Goal: Information Seeking & Learning: Learn about a topic

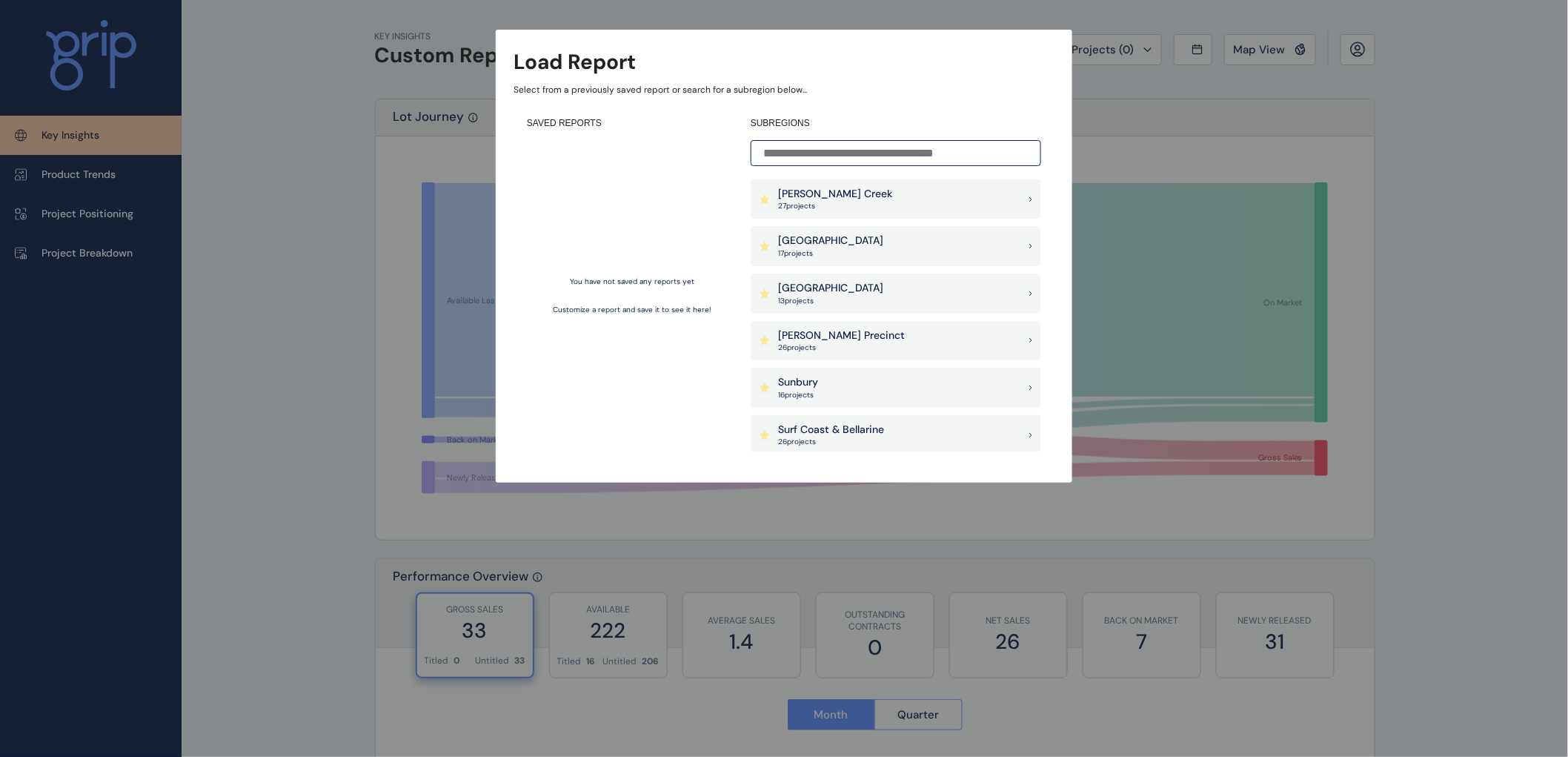
click at [831, 196] on p "[PERSON_NAME] Creek" at bounding box center [836, 194] width 114 height 15
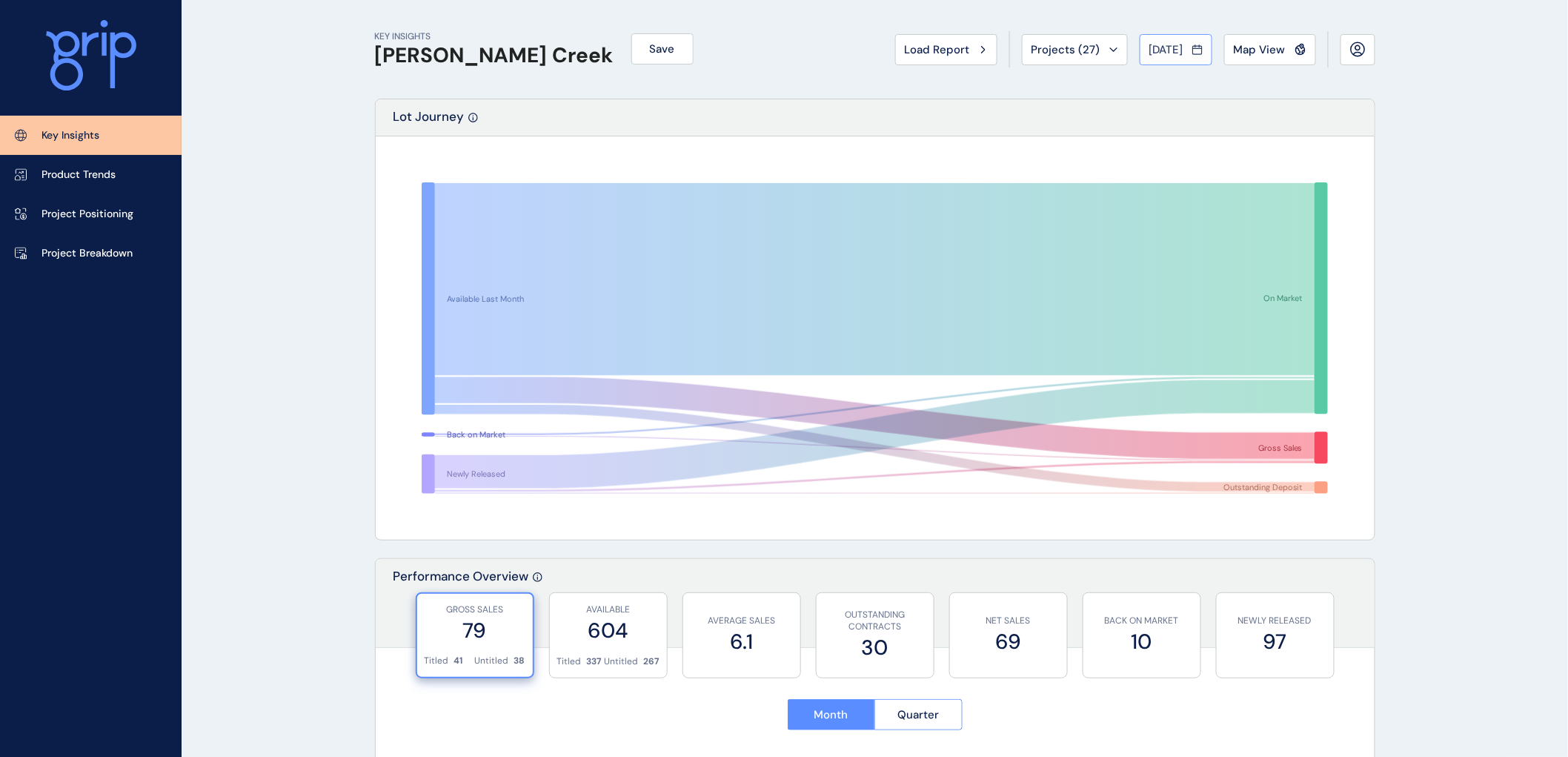
click at [1198, 48] on icon at bounding box center [1198, 50] width 11 height 15
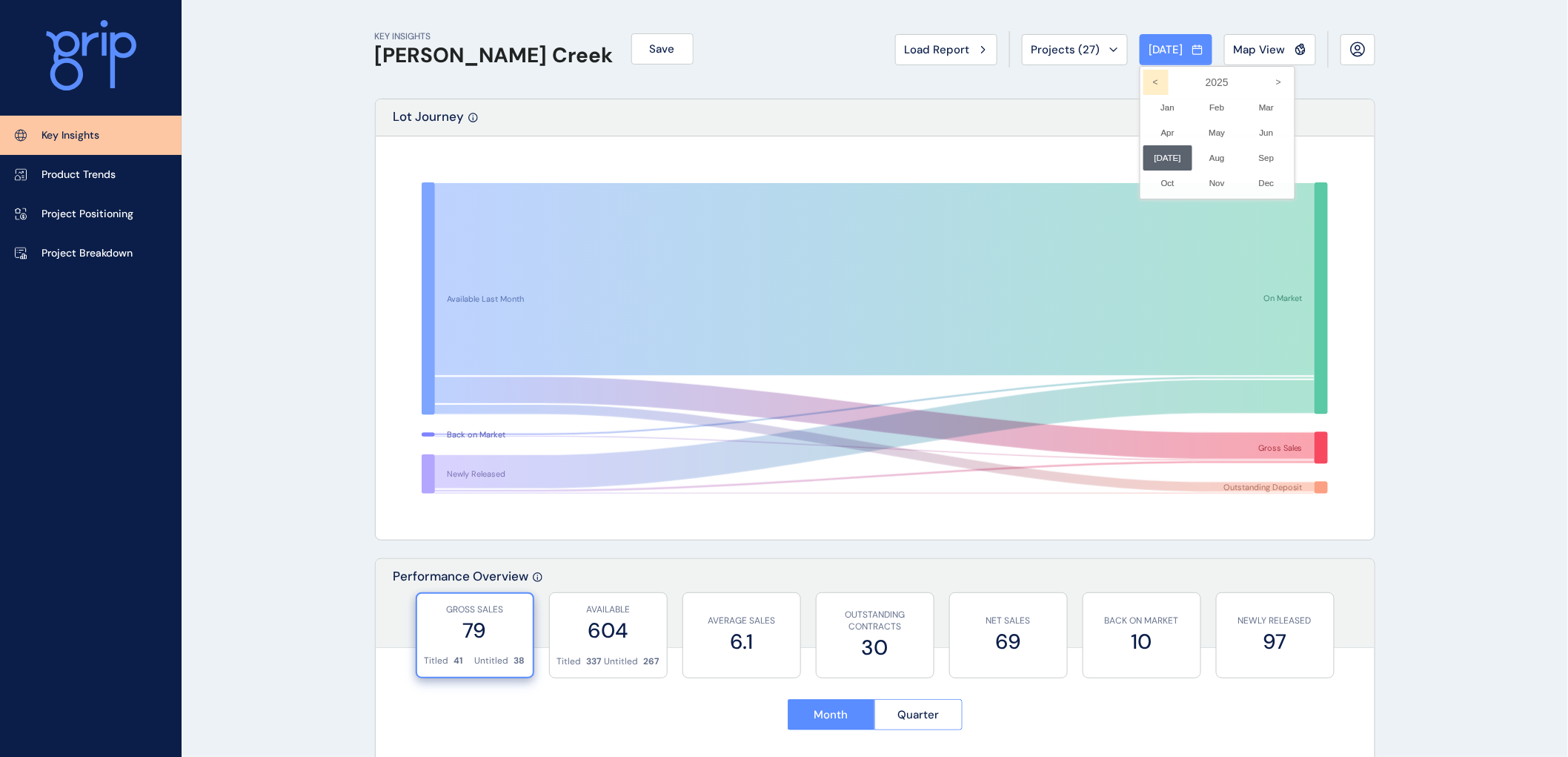
click at [1151, 78] on icon "<" at bounding box center [1157, 83] width 26 height 26
click at [1257, 131] on li "Jun No report is available for this period. New months are usually published 5 …" at bounding box center [1267, 133] width 50 height 26
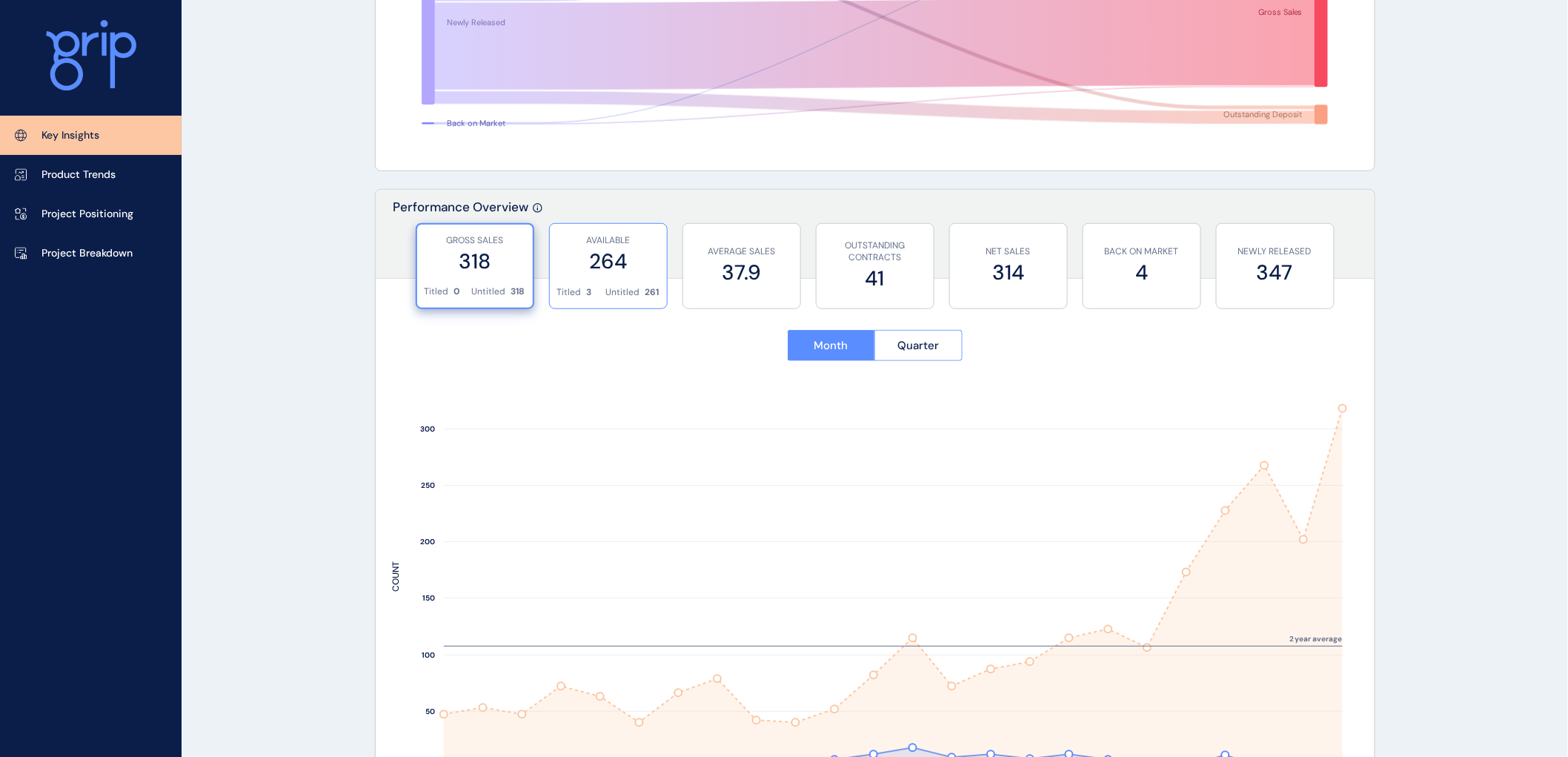
scroll to position [412, 0]
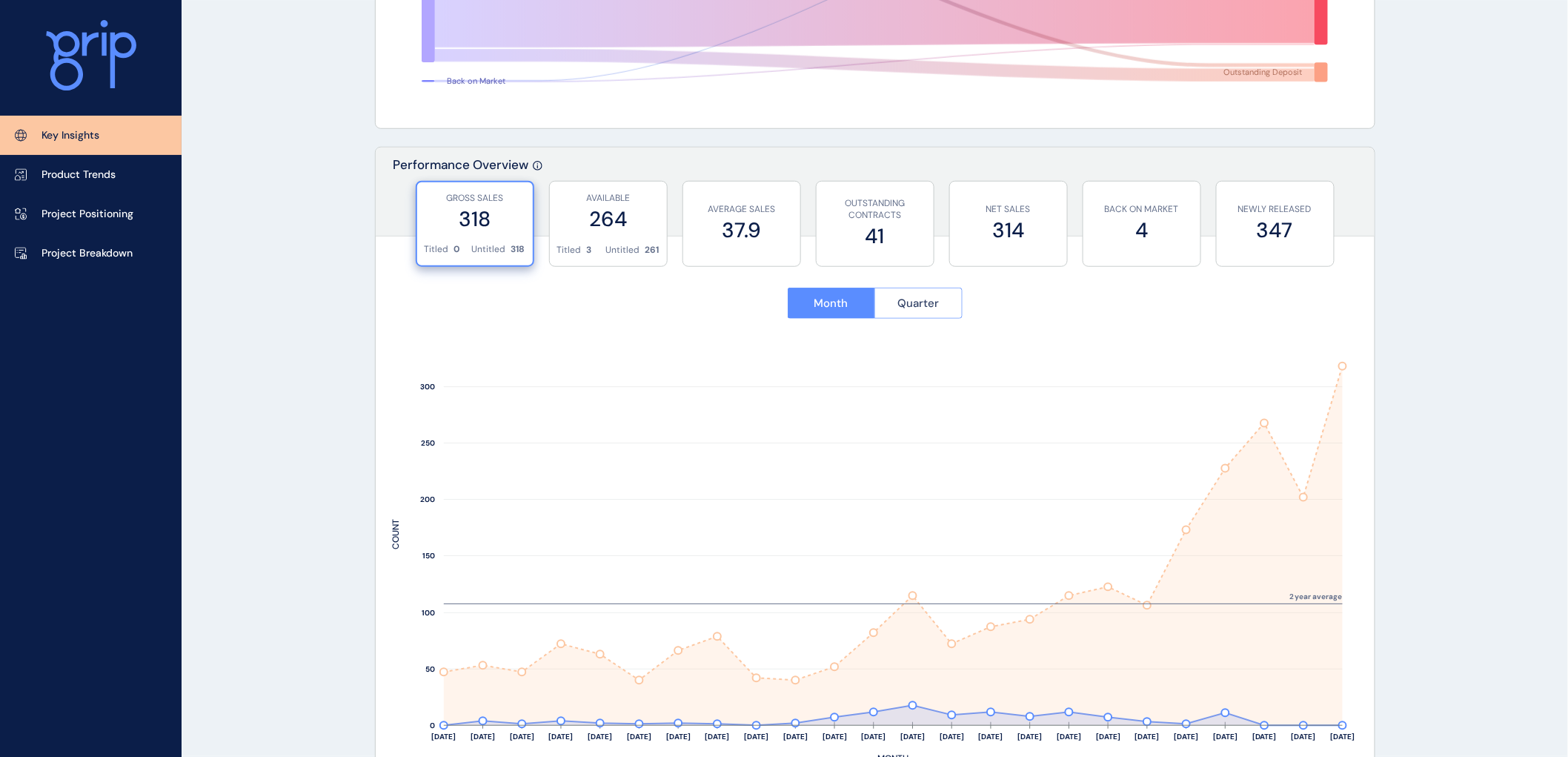
click at [927, 305] on span "Quarter" at bounding box center [917, 303] width 41 height 15
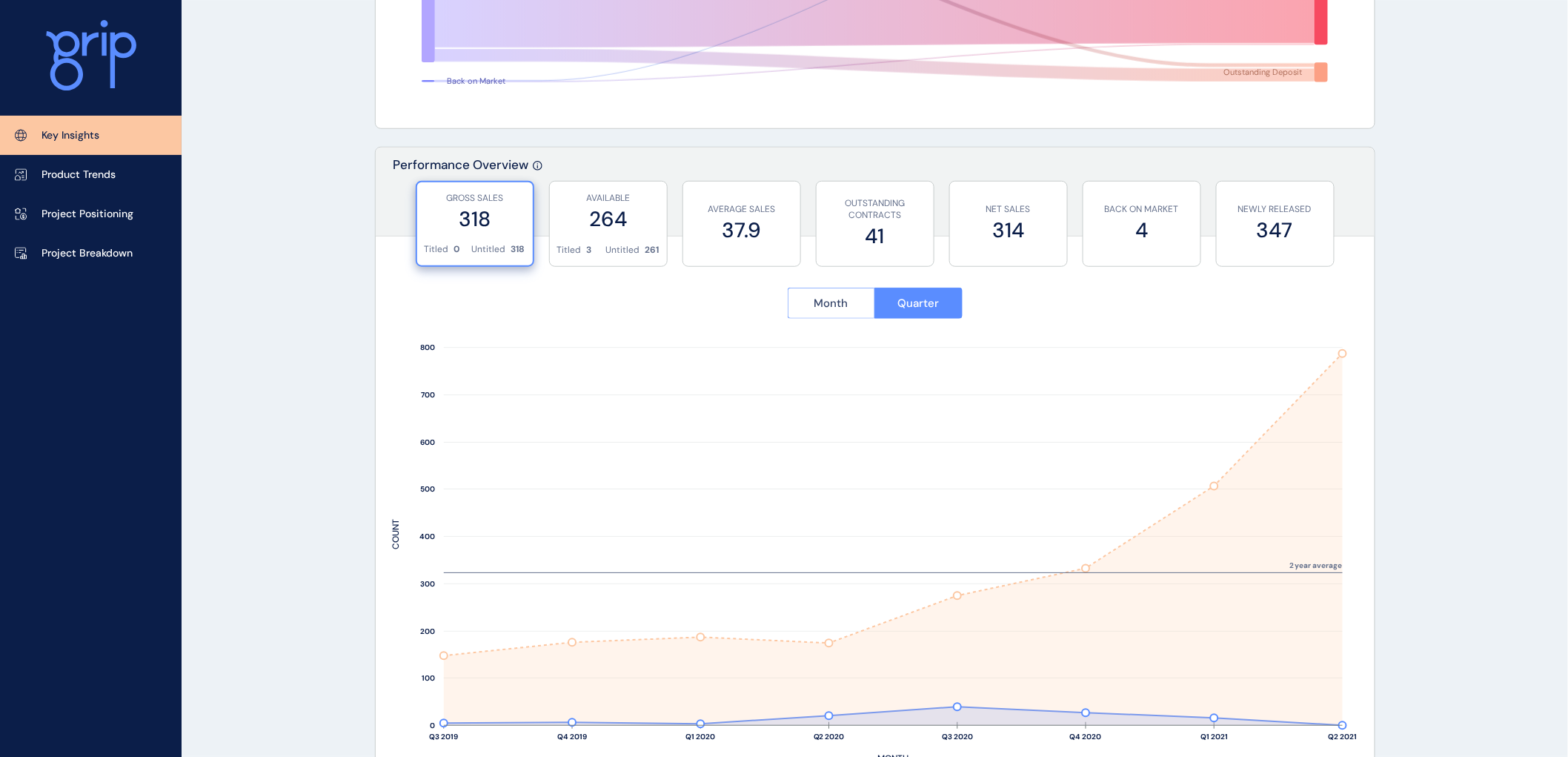
click at [844, 305] on span "Month" at bounding box center [831, 303] width 34 height 15
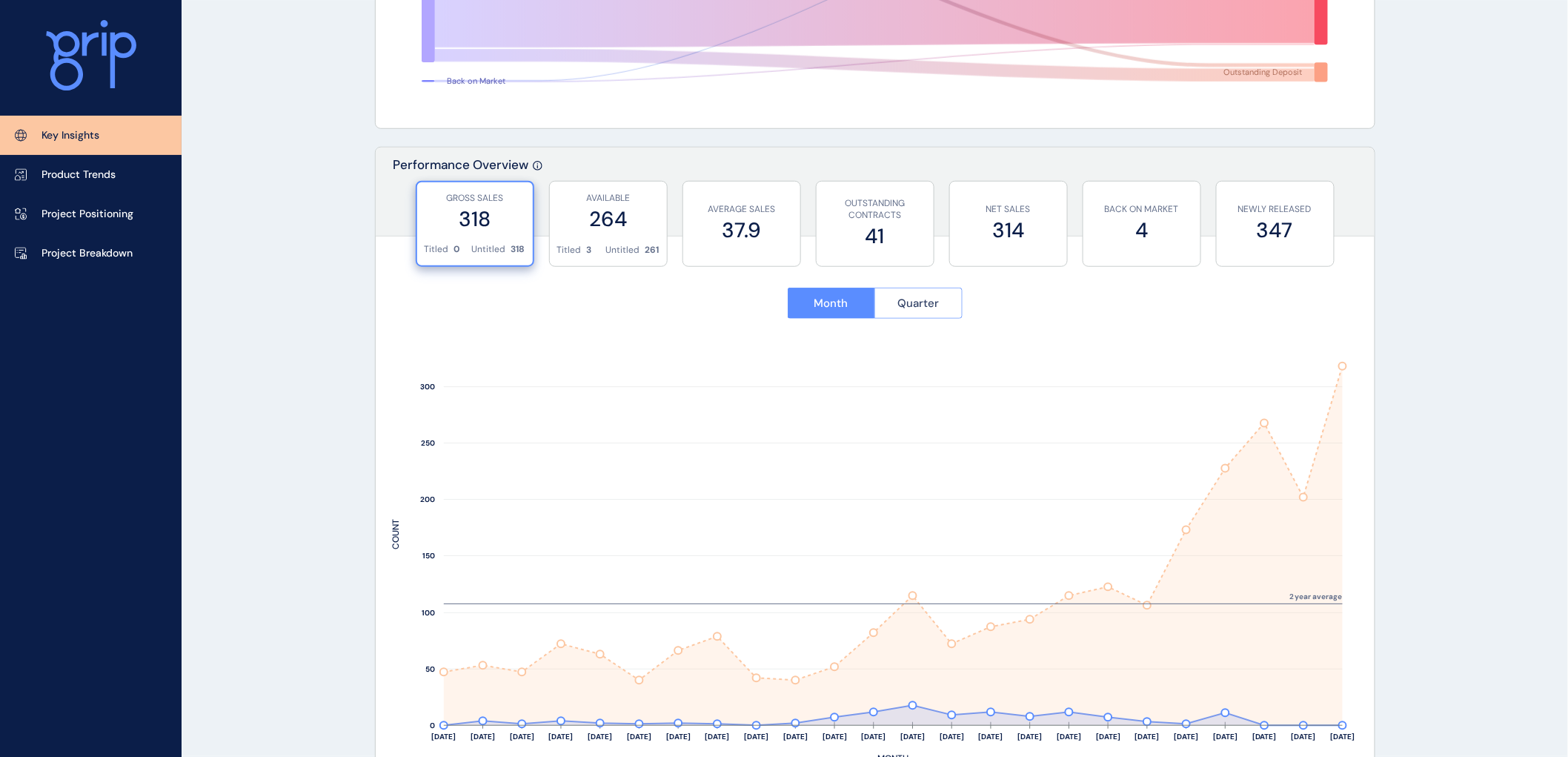
click at [908, 305] on span "Quarter" at bounding box center [917, 303] width 41 height 15
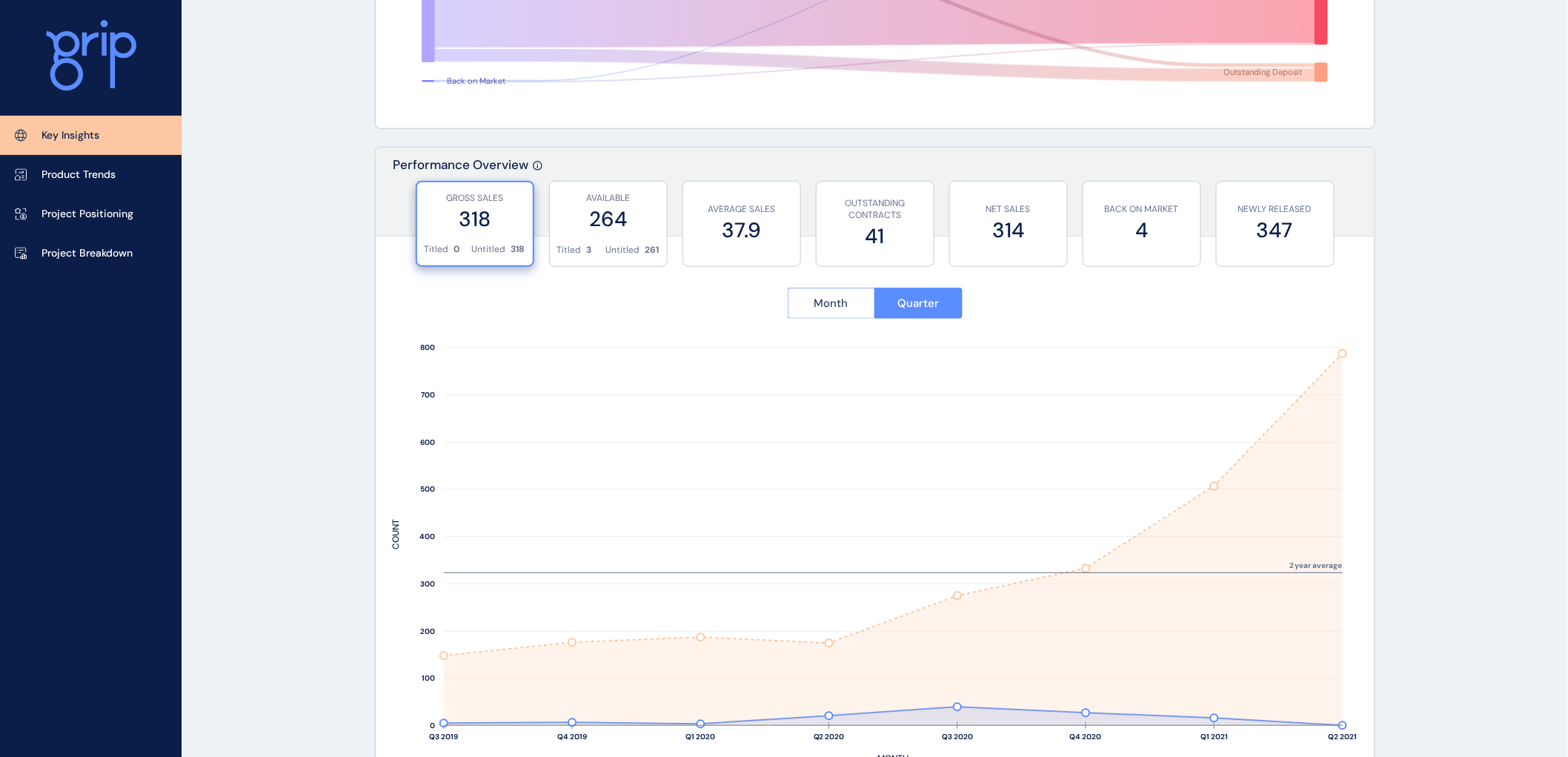
click at [828, 299] on span "Month" at bounding box center [831, 303] width 34 height 15
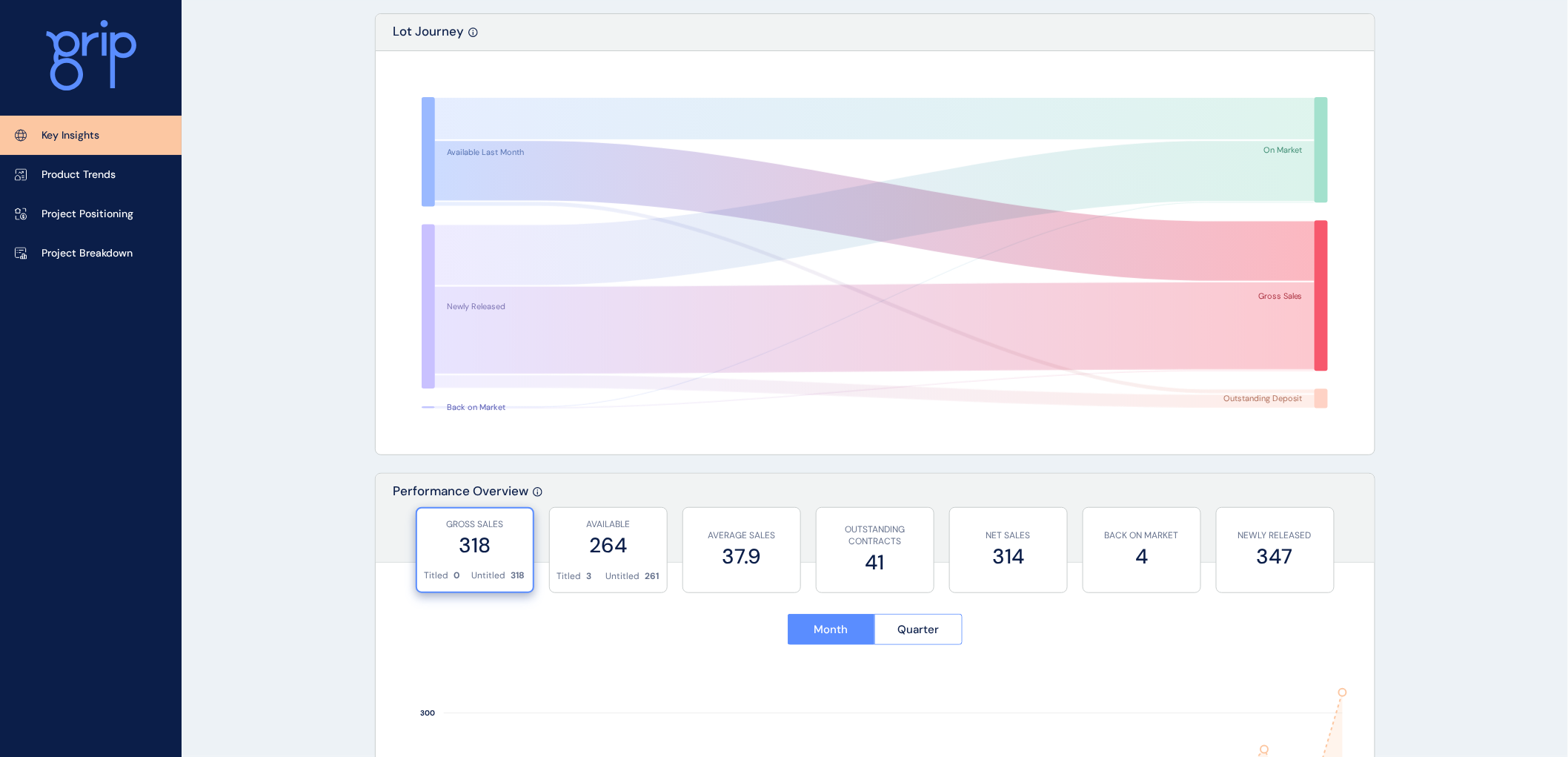
scroll to position [0, 0]
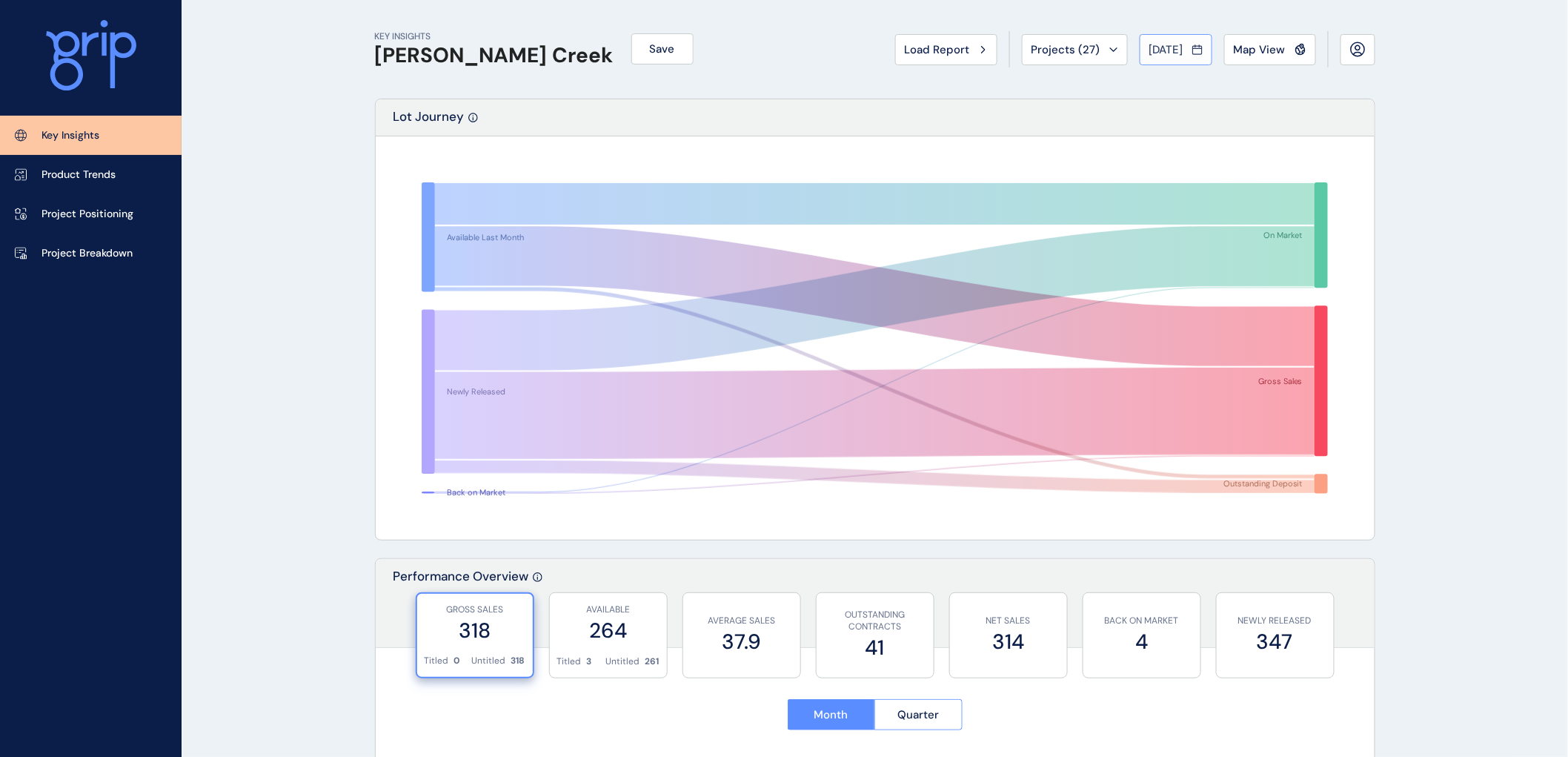
click at [1196, 49] on icon at bounding box center [1198, 50] width 11 height 15
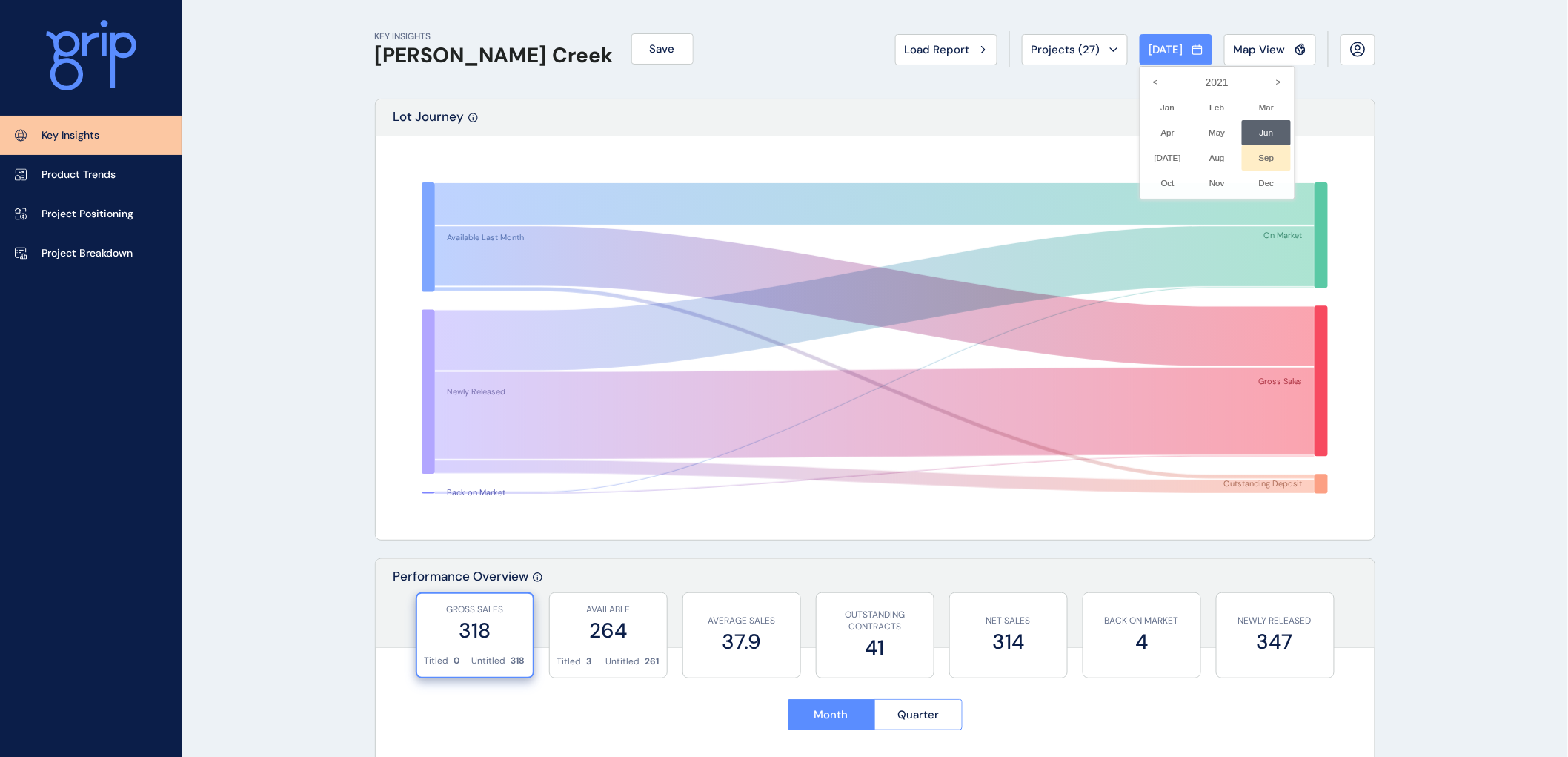
click at [1256, 160] on li "Sep No report is available for this period. New months are usually published 5 …" at bounding box center [1267, 158] width 50 height 26
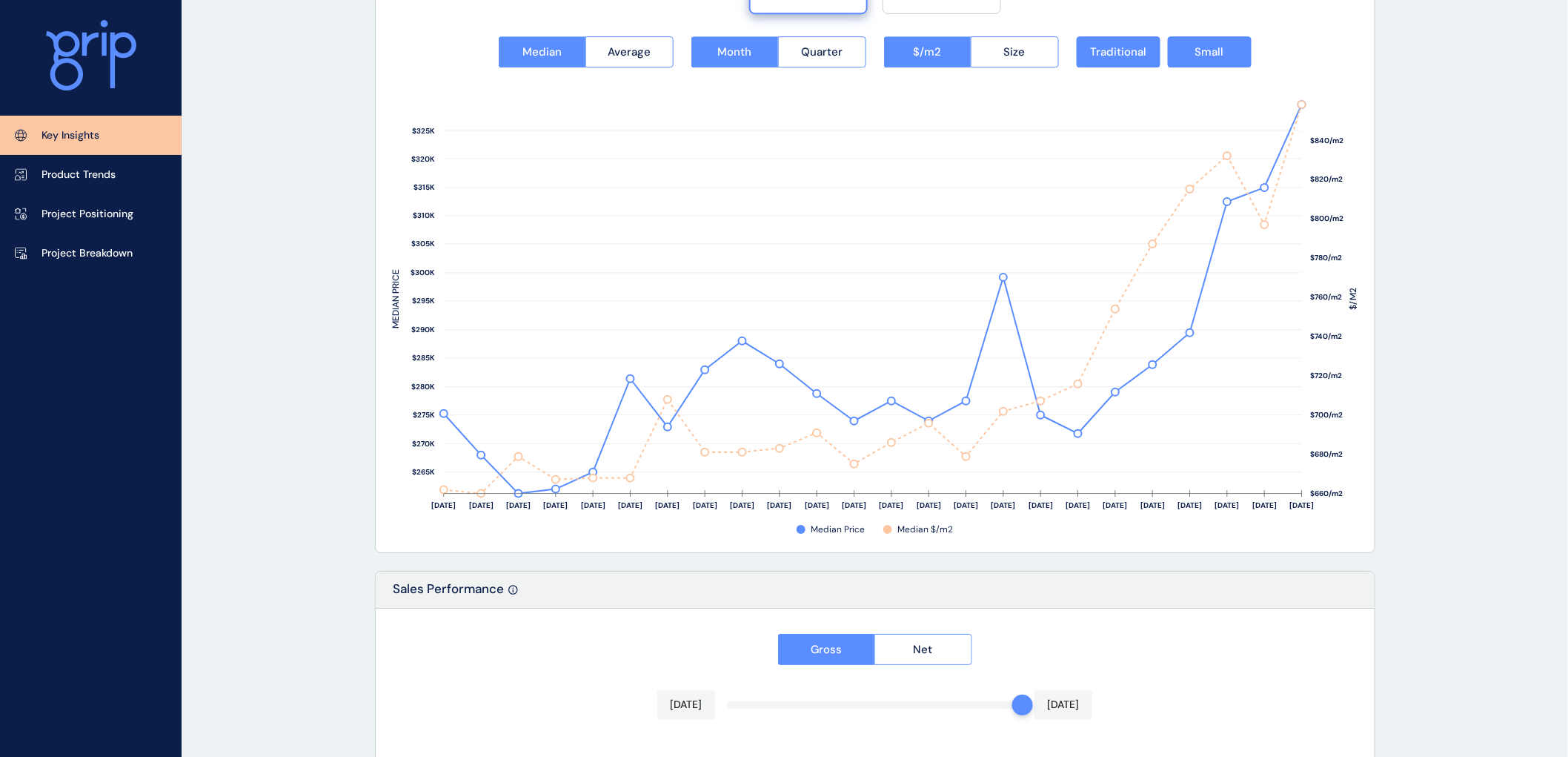
scroll to position [1977, 0]
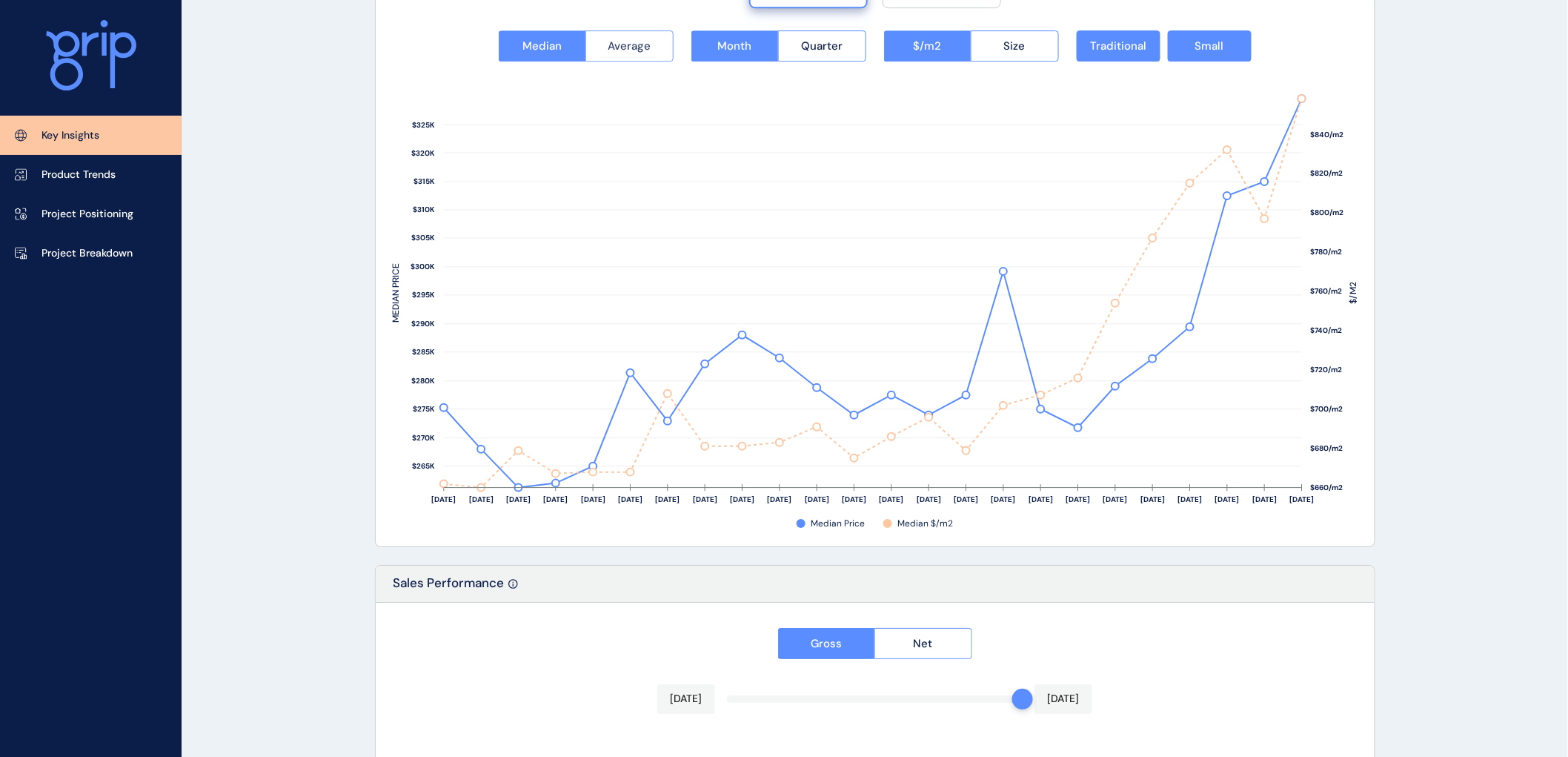
click at [641, 46] on span "Average" at bounding box center [629, 46] width 43 height 15
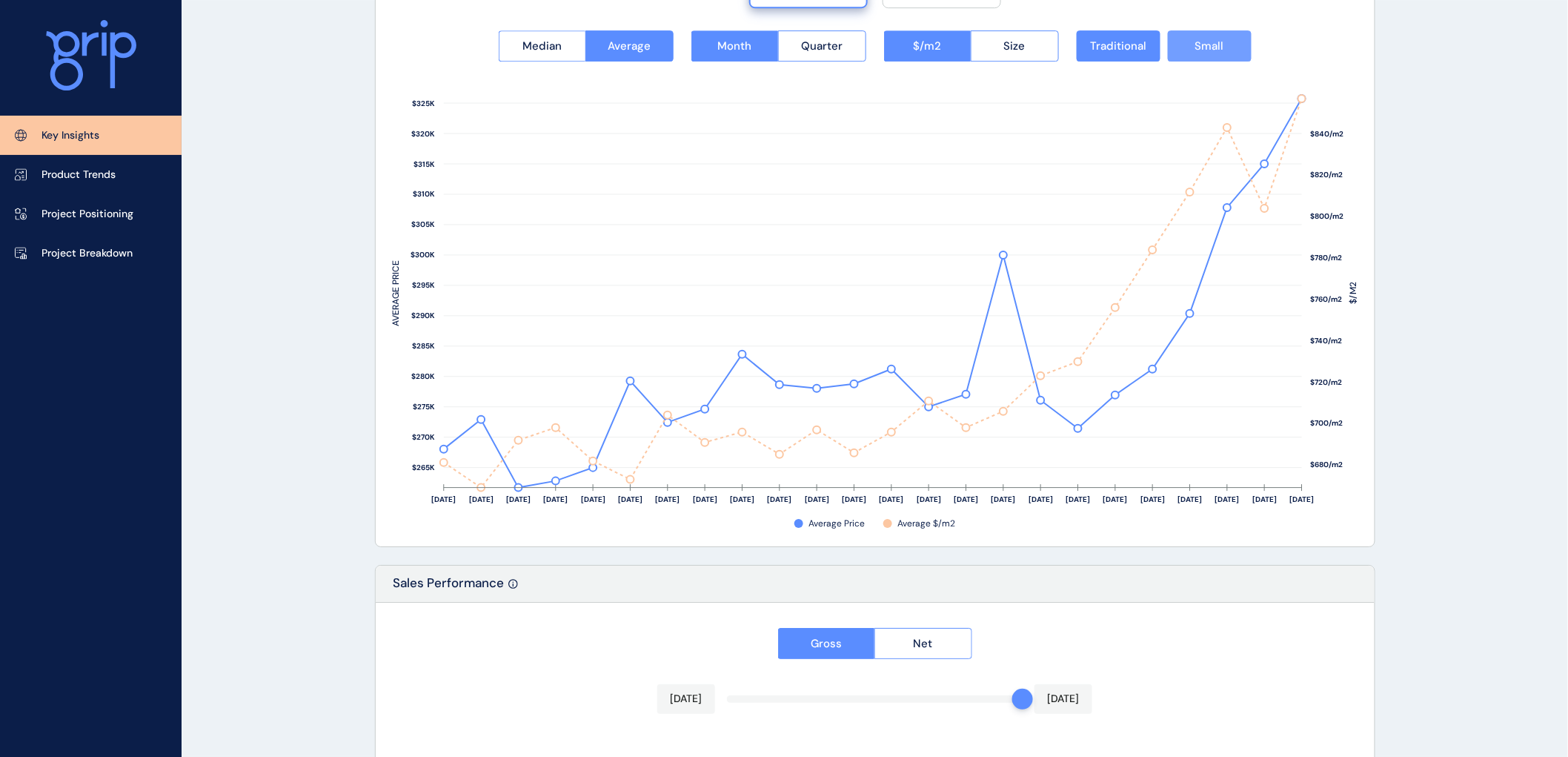
click at [1208, 46] on span "Small" at bounding box center [1210, 46] width 29 height 15
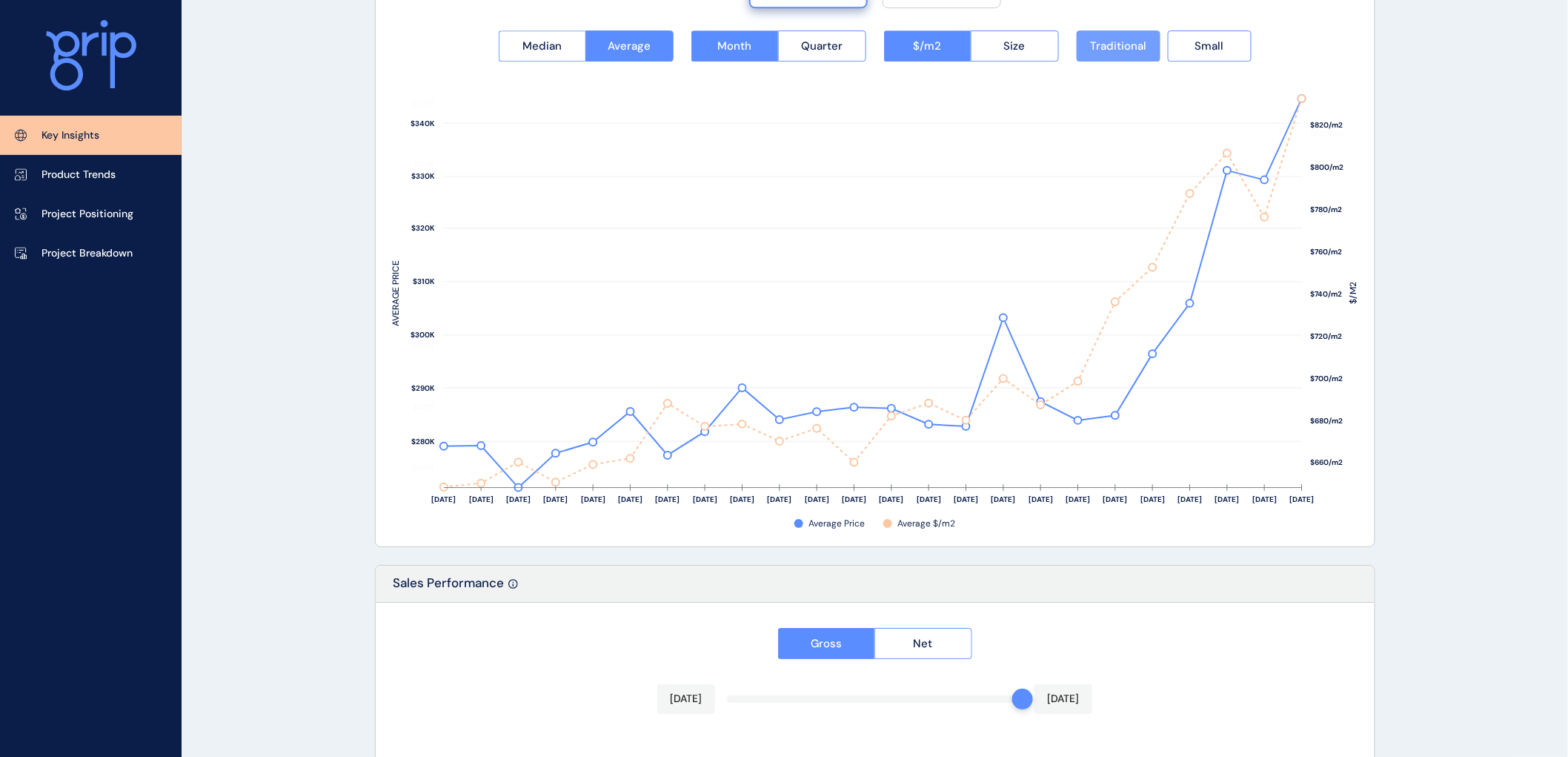
click at [1122, 41] on span "Traditional" at bounding box center [1118, 46] width 56 height 15
click at [1212, 46] on span "Small" at bounding box center [1210, 46] width 29 height 15
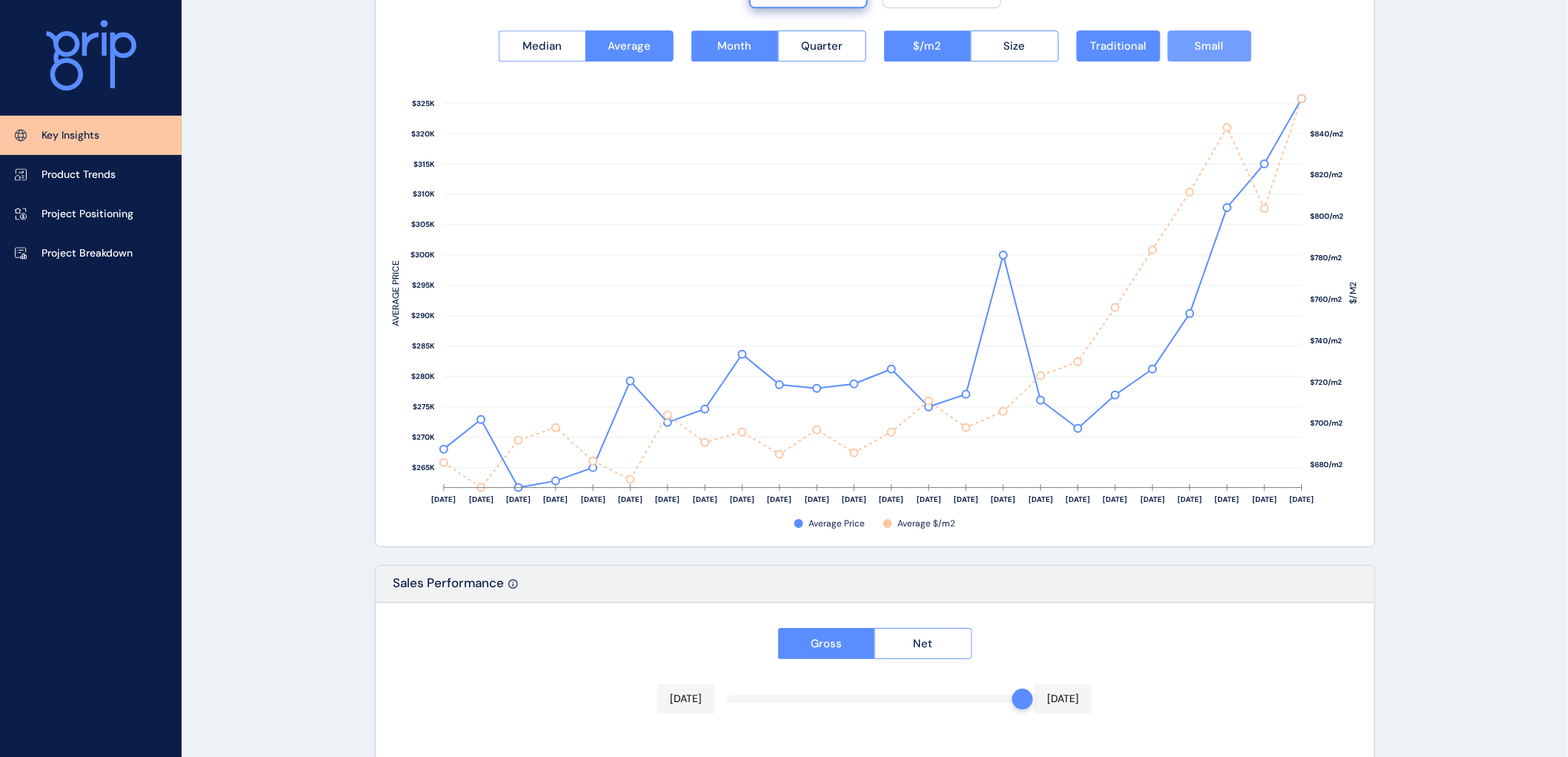
click at [1218, 50] on span "Small" at bounding box center [1210, 46] width 29 height 15
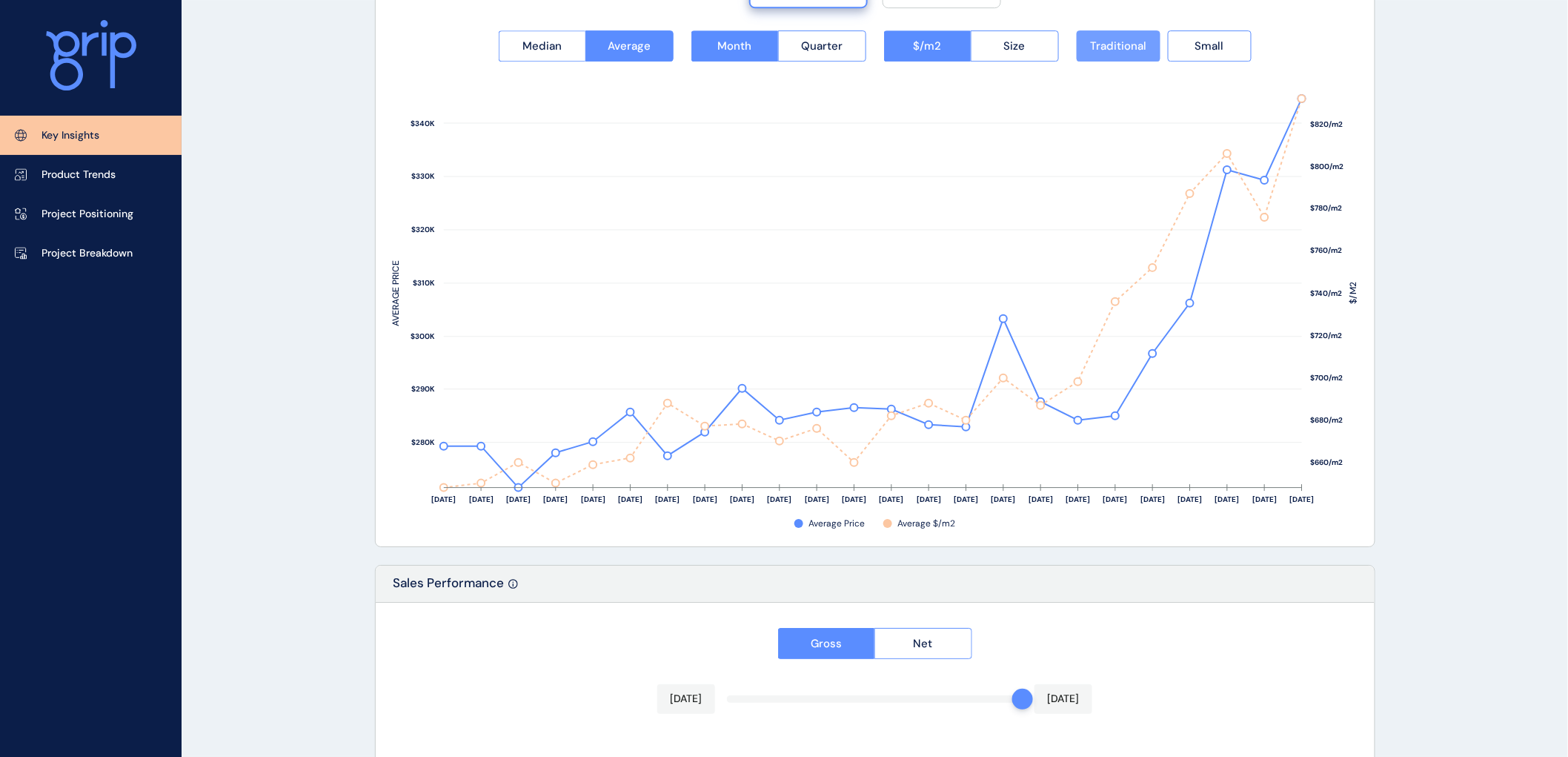
click at [1133, 47] on span "Traditional" at bounding box center [1118, 46] width 56 height 15
click at [1203, 45] on span "Small" at bounding box center [1210, 46] width 29 height 15
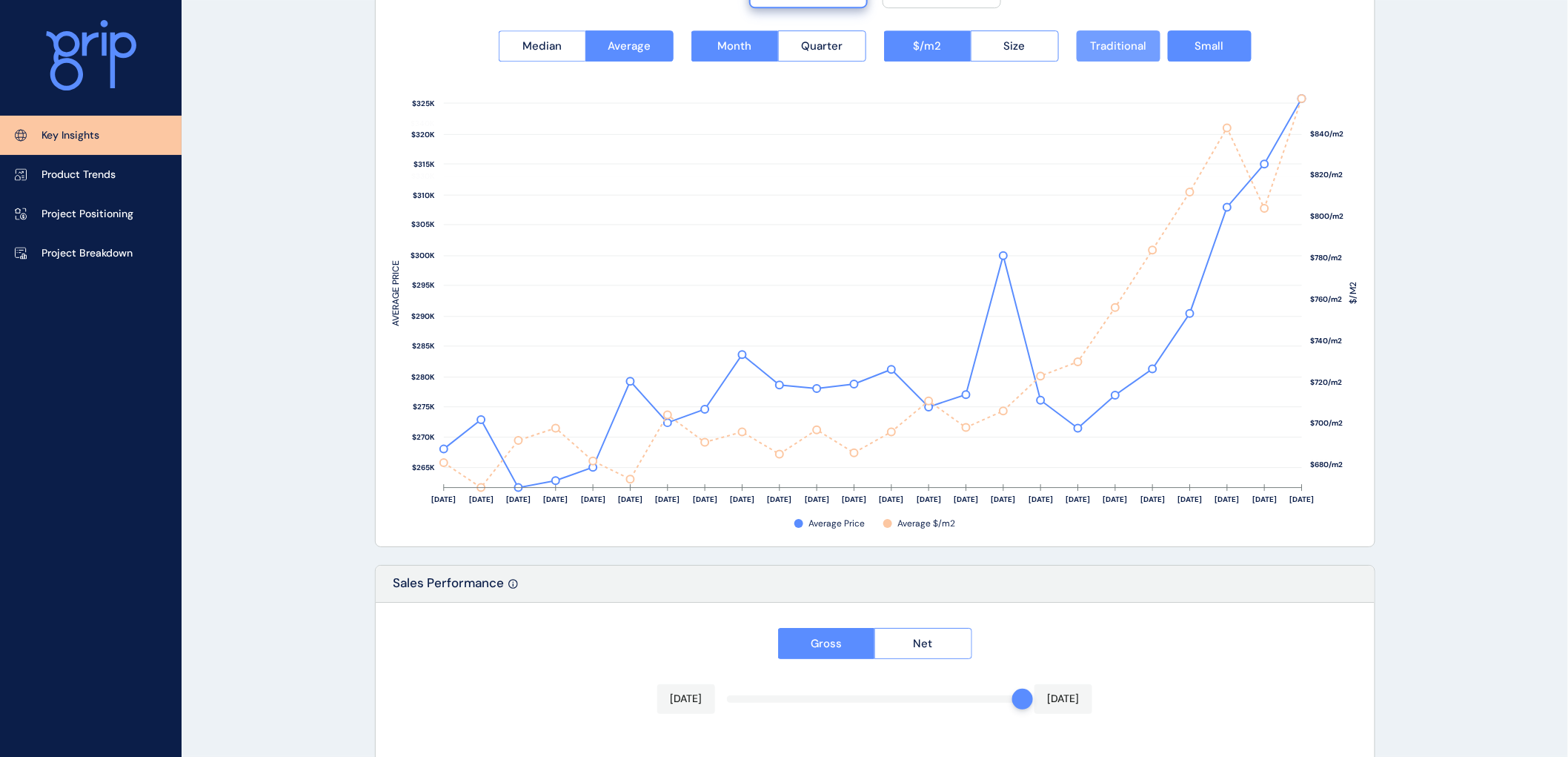
click at [1131, 47] on span "Traditional" at bounding box center [1118, 46] width 56 height 15
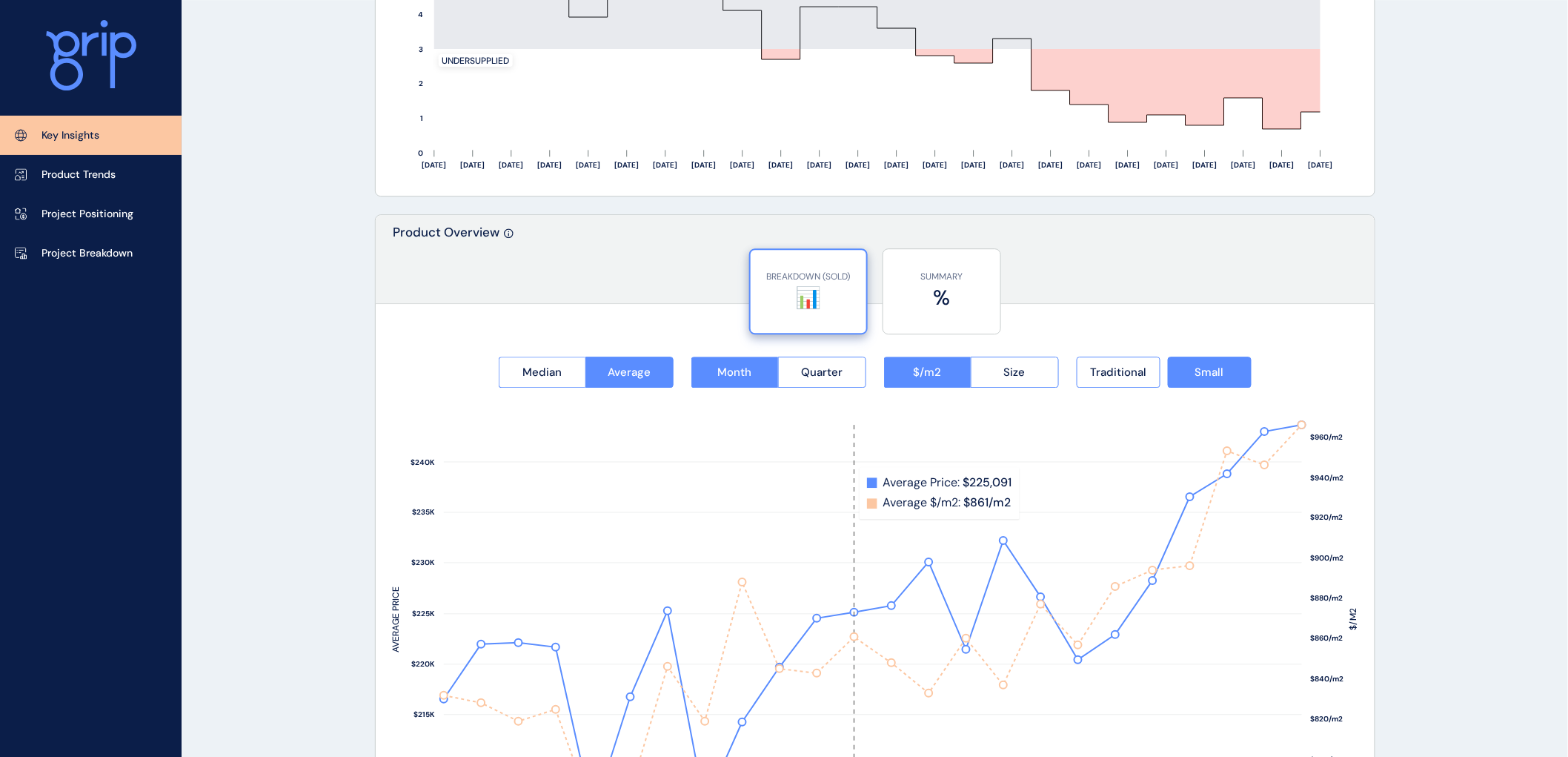
scroll to position [1648, 0]
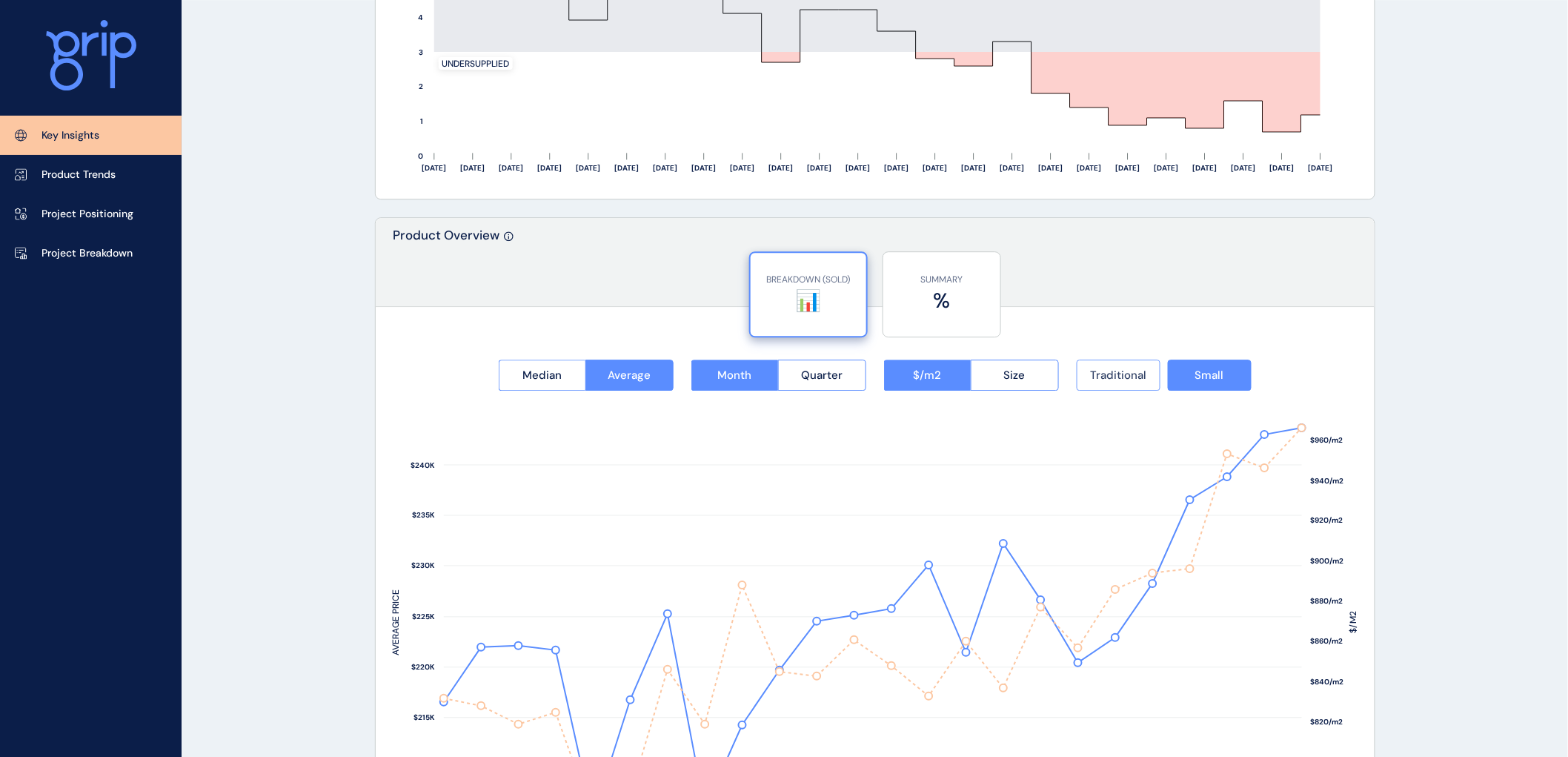
click at [1130, 369] on span "Traditional" at bounding box center [1118, 375] width 56 height 15
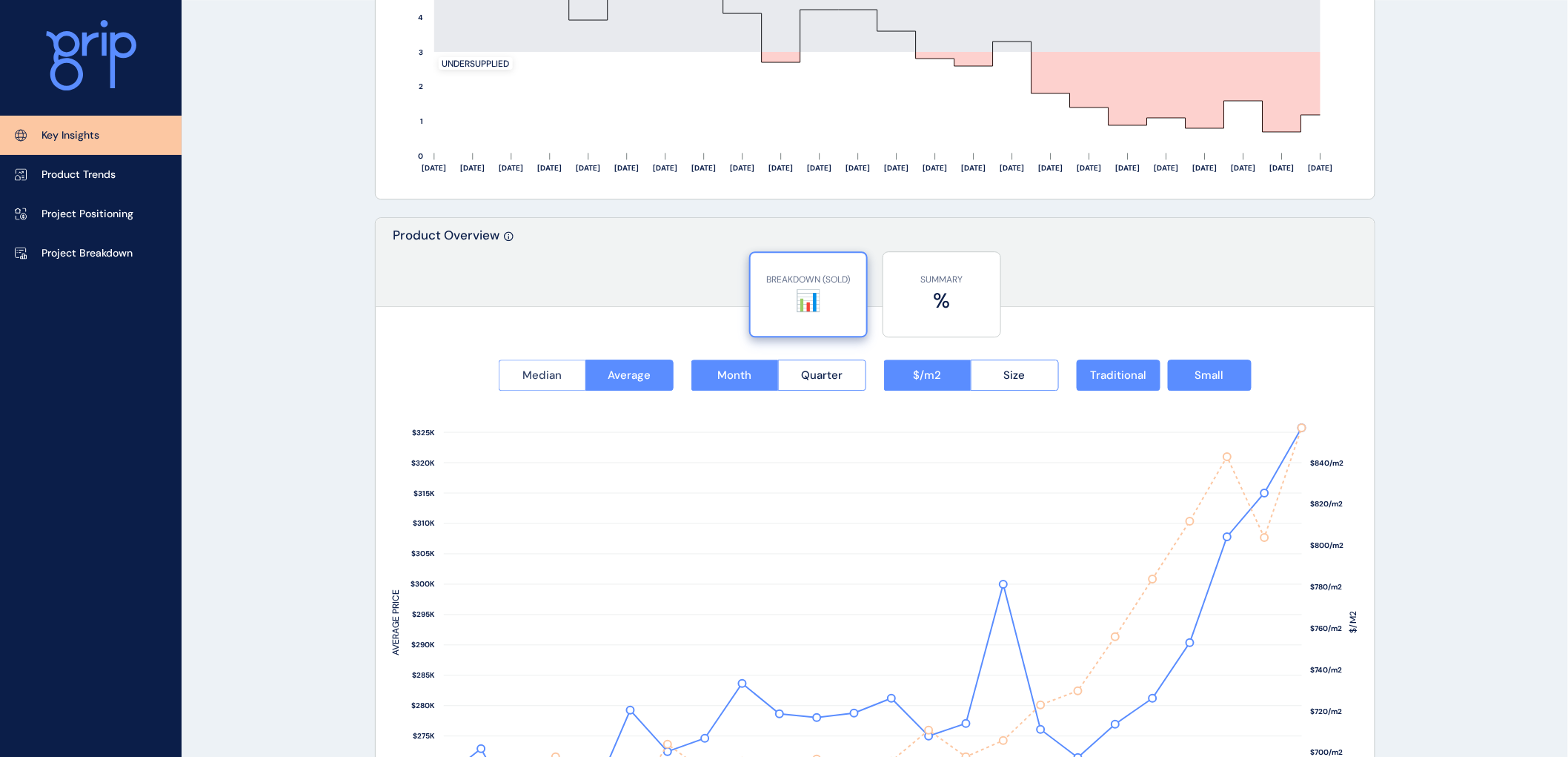
click at [529, 374] on span "Median" at bounding box center [542, 375] width 39 height 15
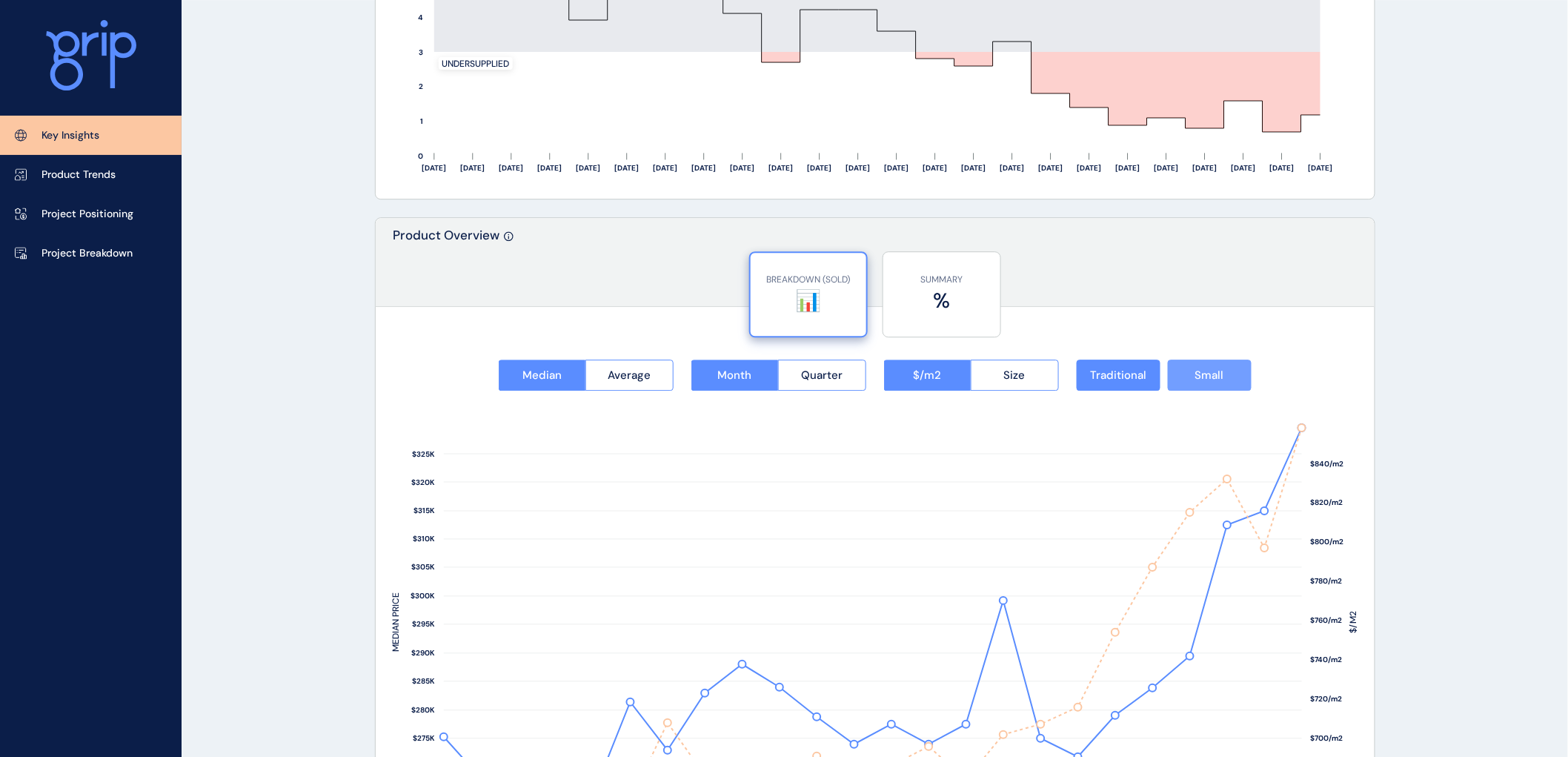
click at [1205, 373] on span "Small" at bounding box center [1210, 375] width 29 height 15
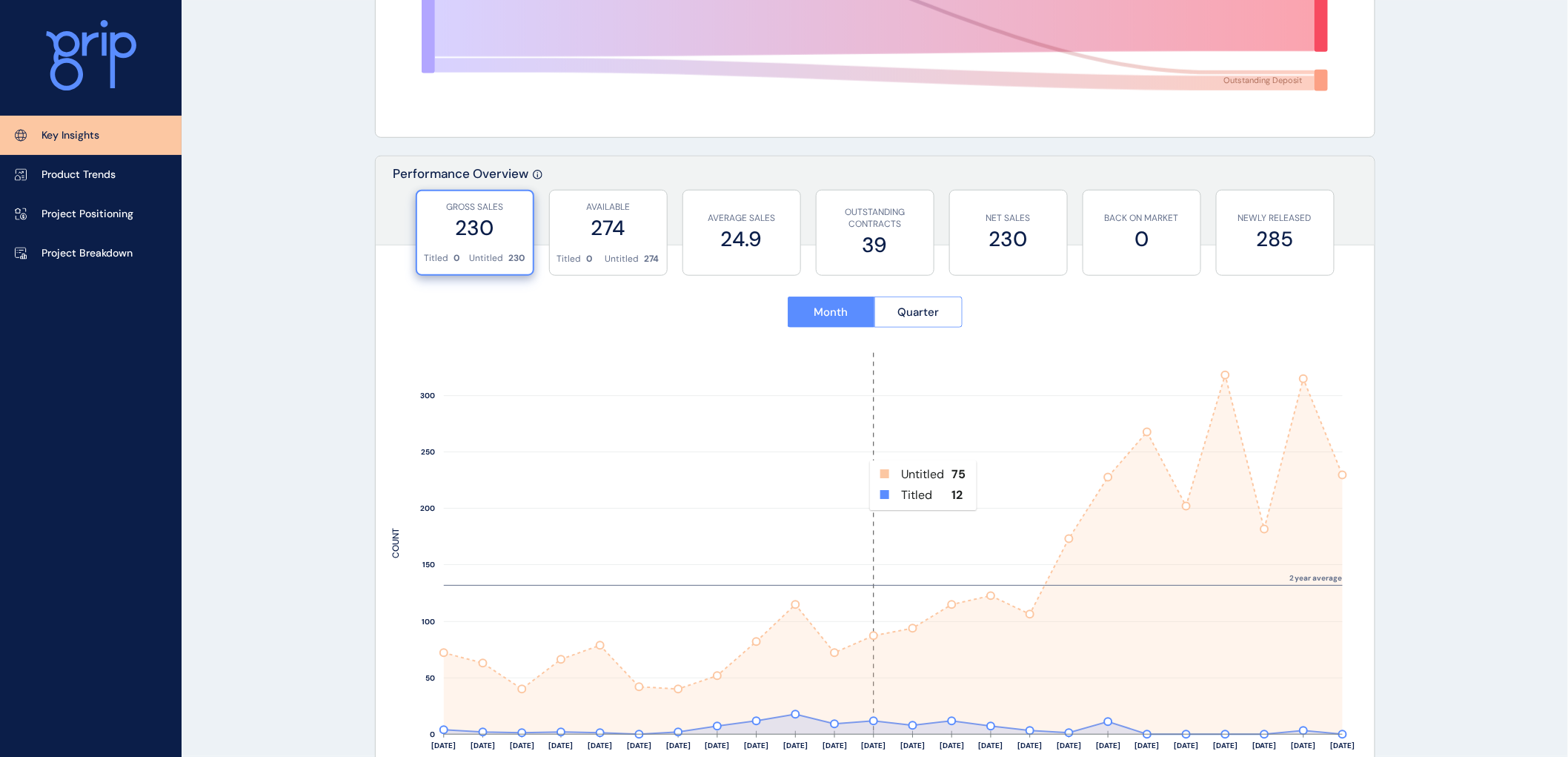
scroll to position [412, 0]
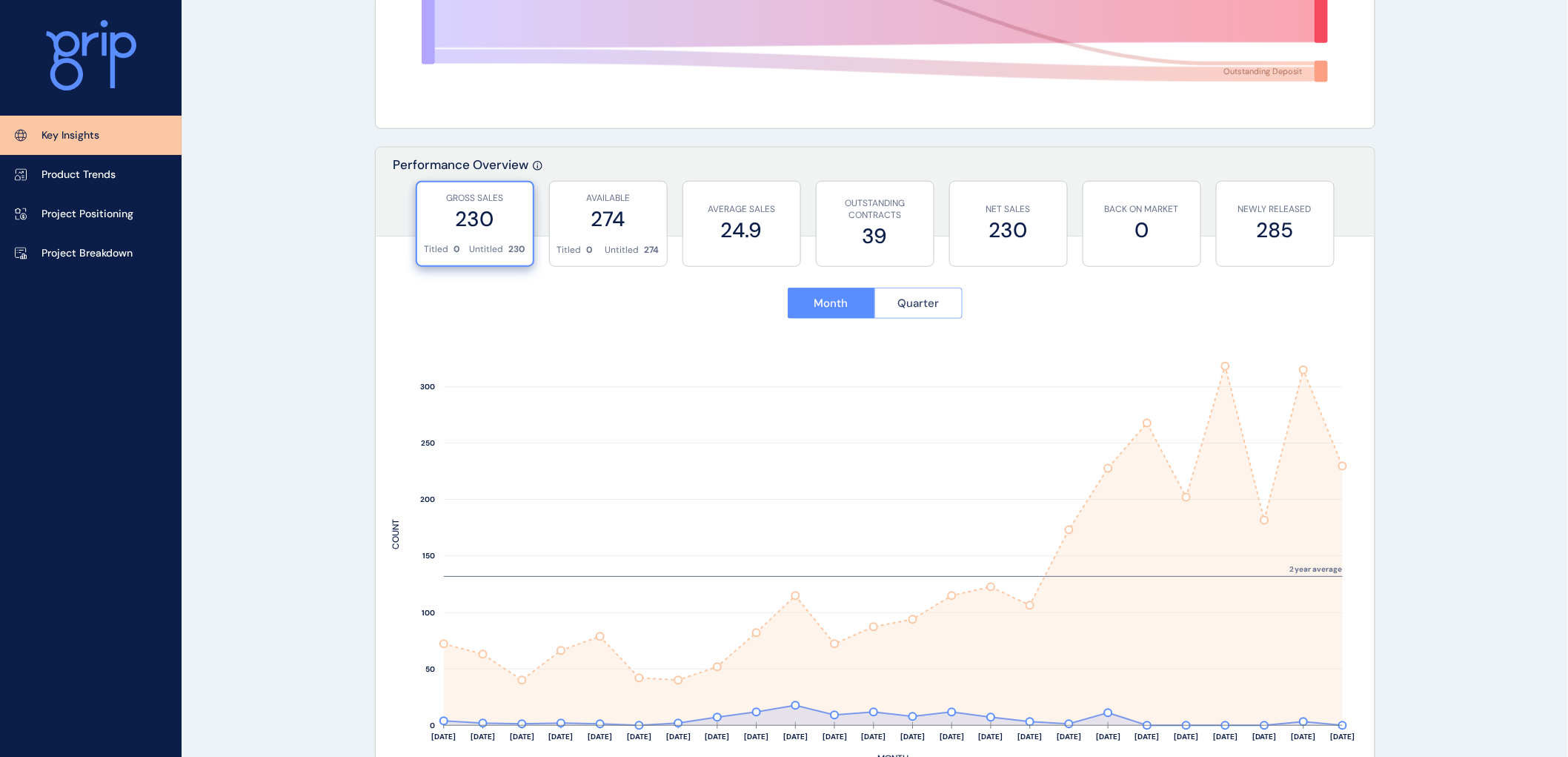
click at [917, 299] on span "Quarter" at bounding box center [917, 303] width 41 height 15
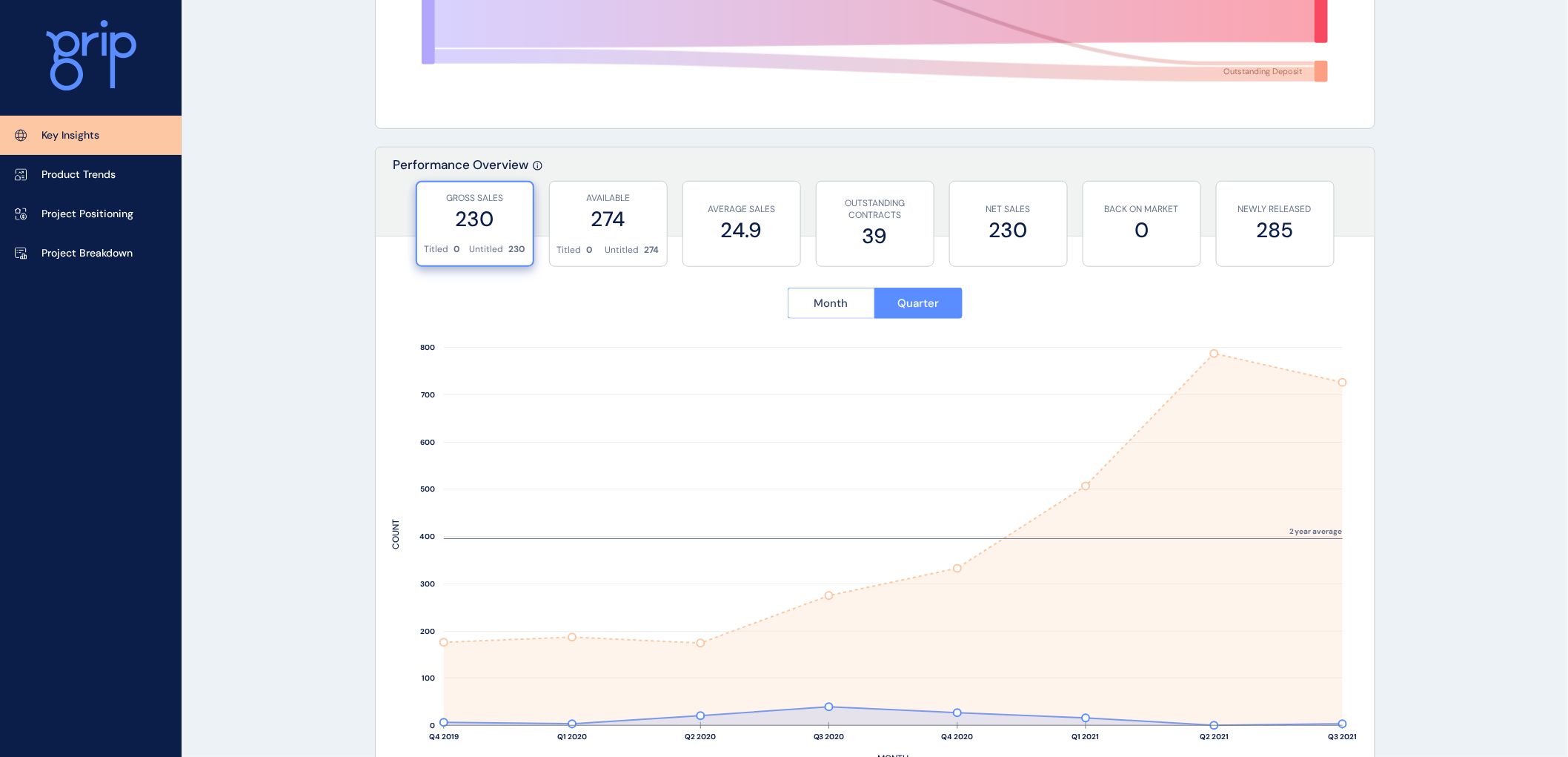
click at [810, 304] on button "Month" at bounding box center [832, 302] width 87 height 31
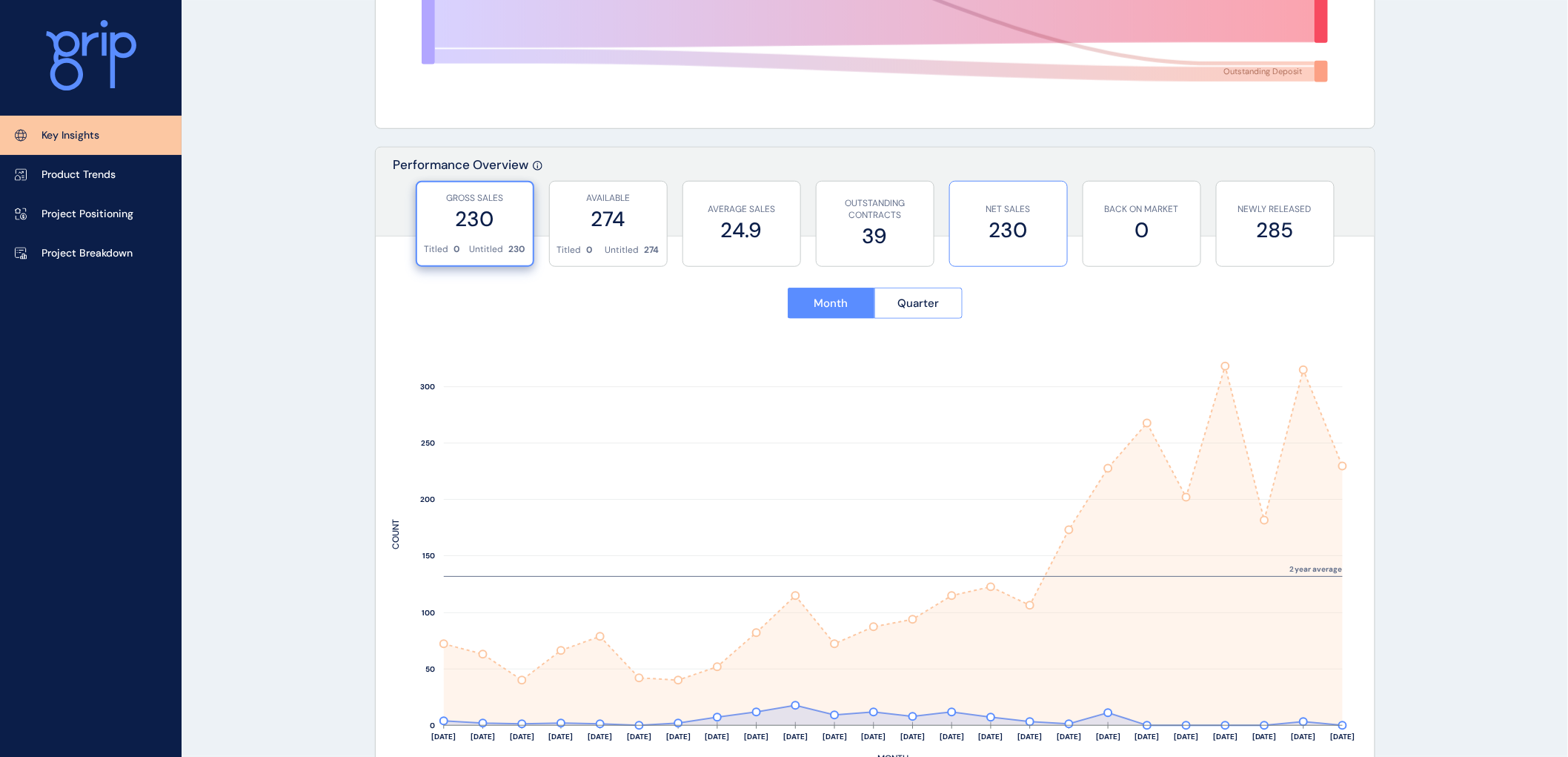
click at [987, 217] on label "230" at bounding box center [1008, 230] width 102 height 29
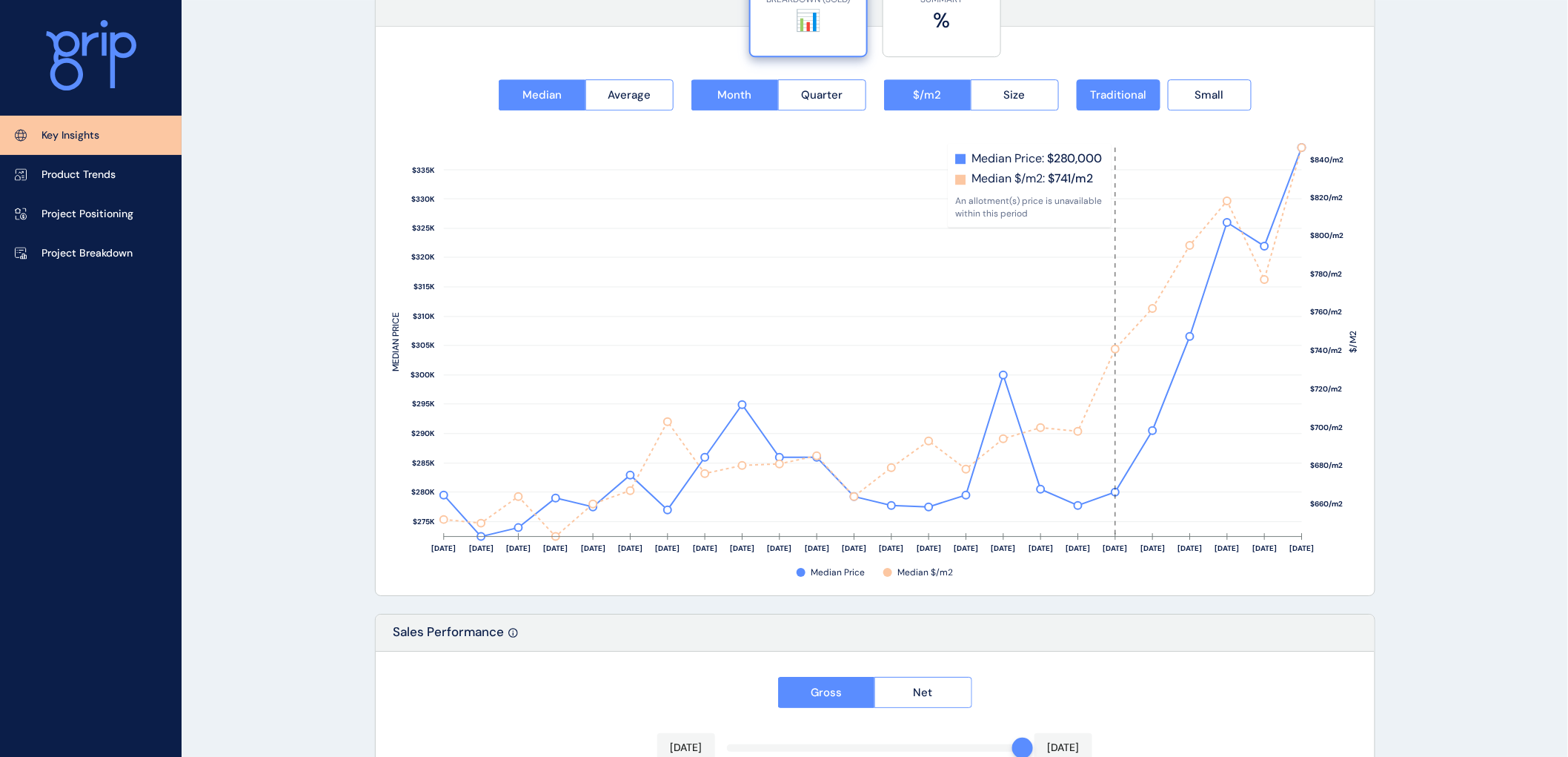
scroll to position [1977, 0]
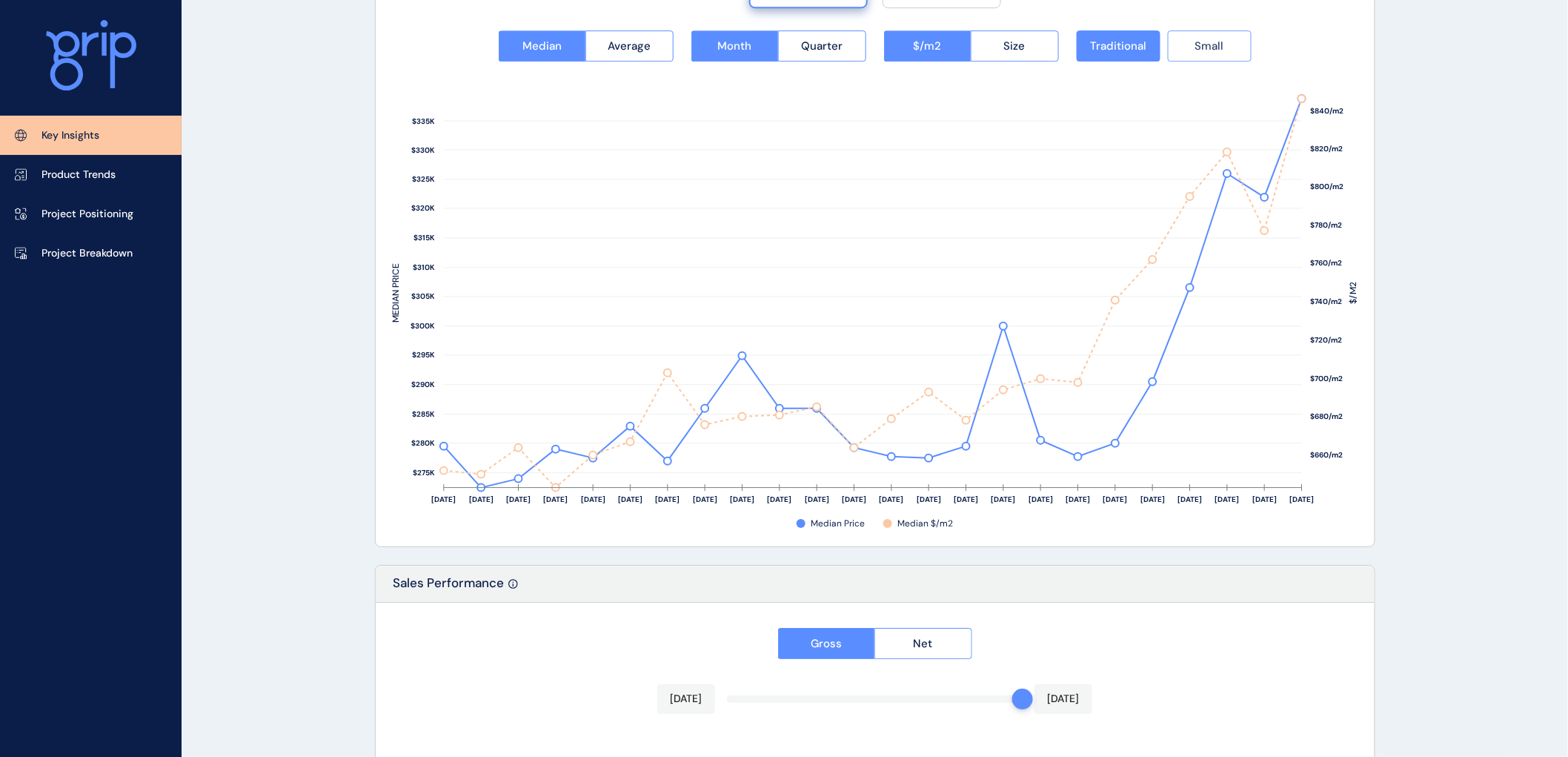
click at [1212, 50] on span "Small" at bounding box center [1210, 46] width 29 height 15
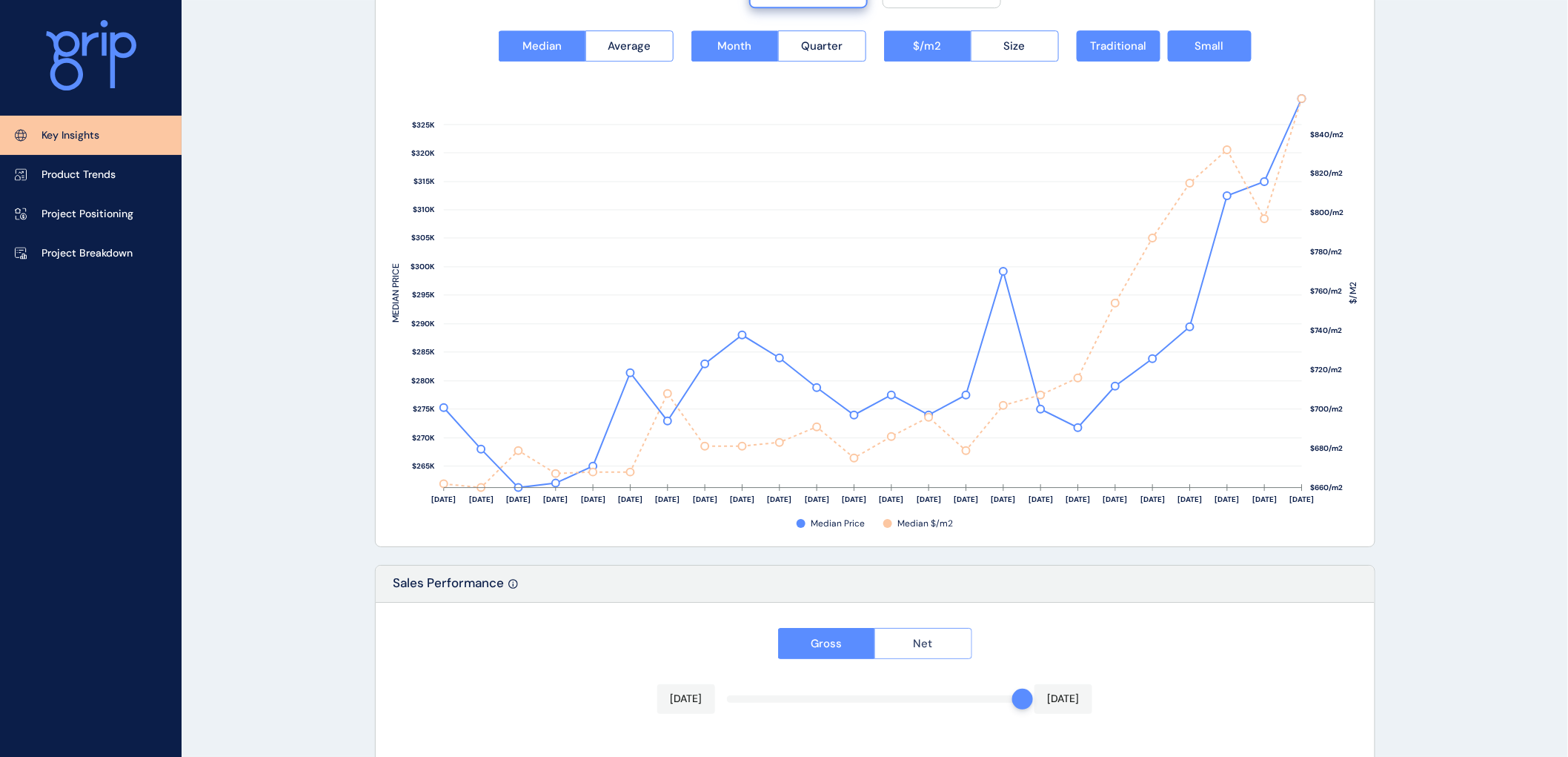
click at [914, 643] on span "Net" at bounding box center [924, 644] width 20 height 15
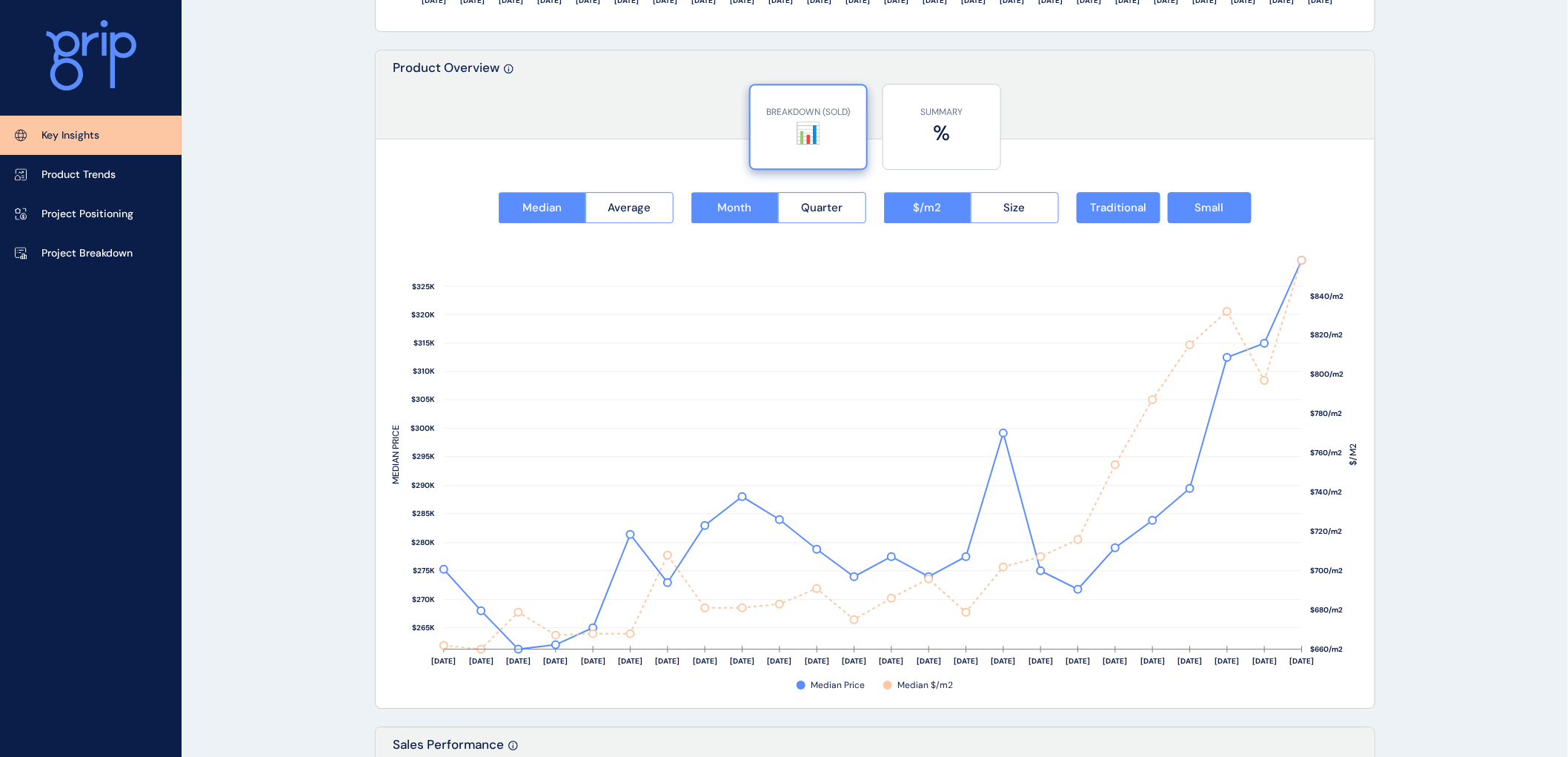
scroll to position [1813, 0]
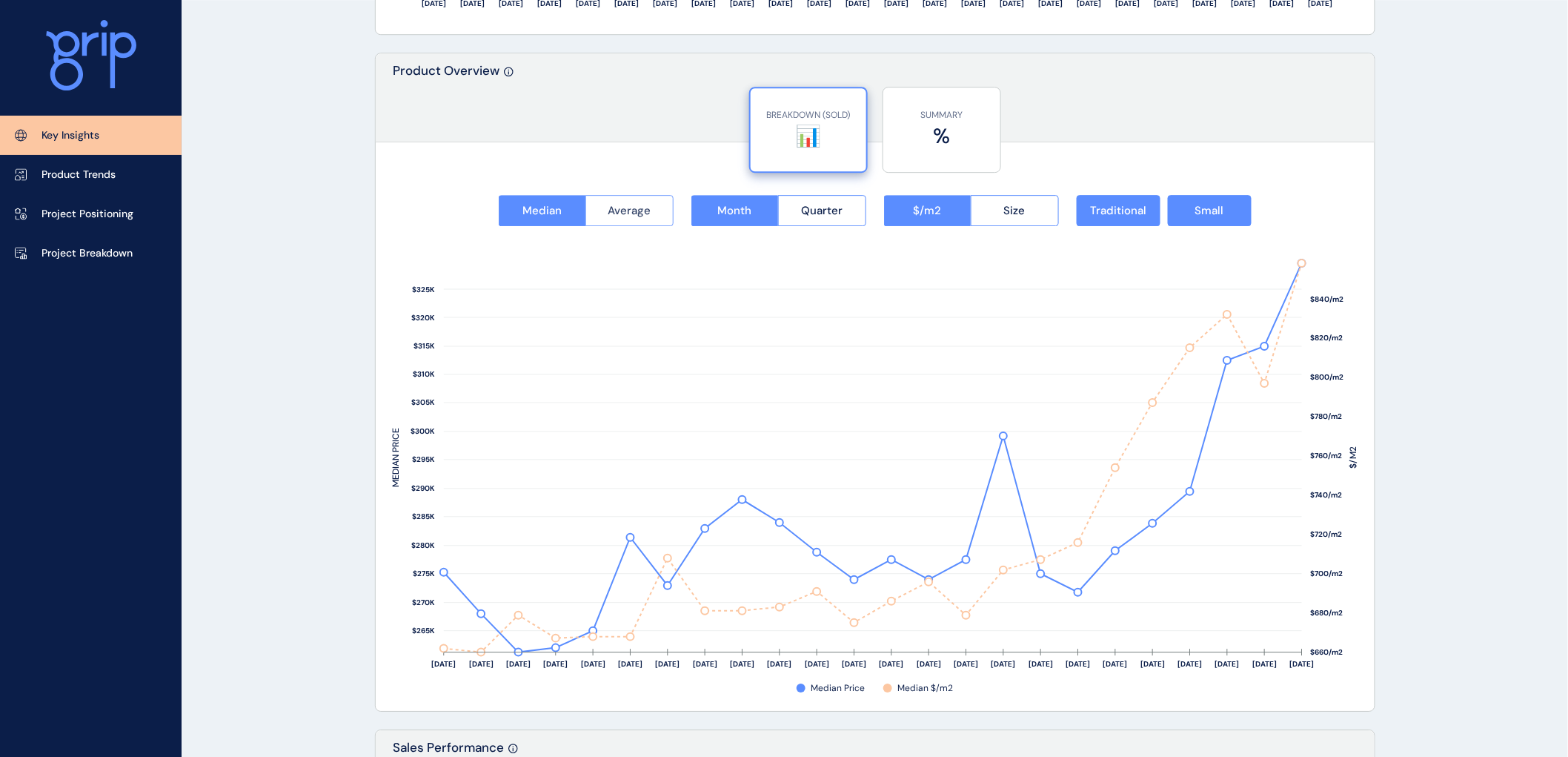
click at [635, 206] on span "Average" at bounding box center [629, 211] width 43 height 15
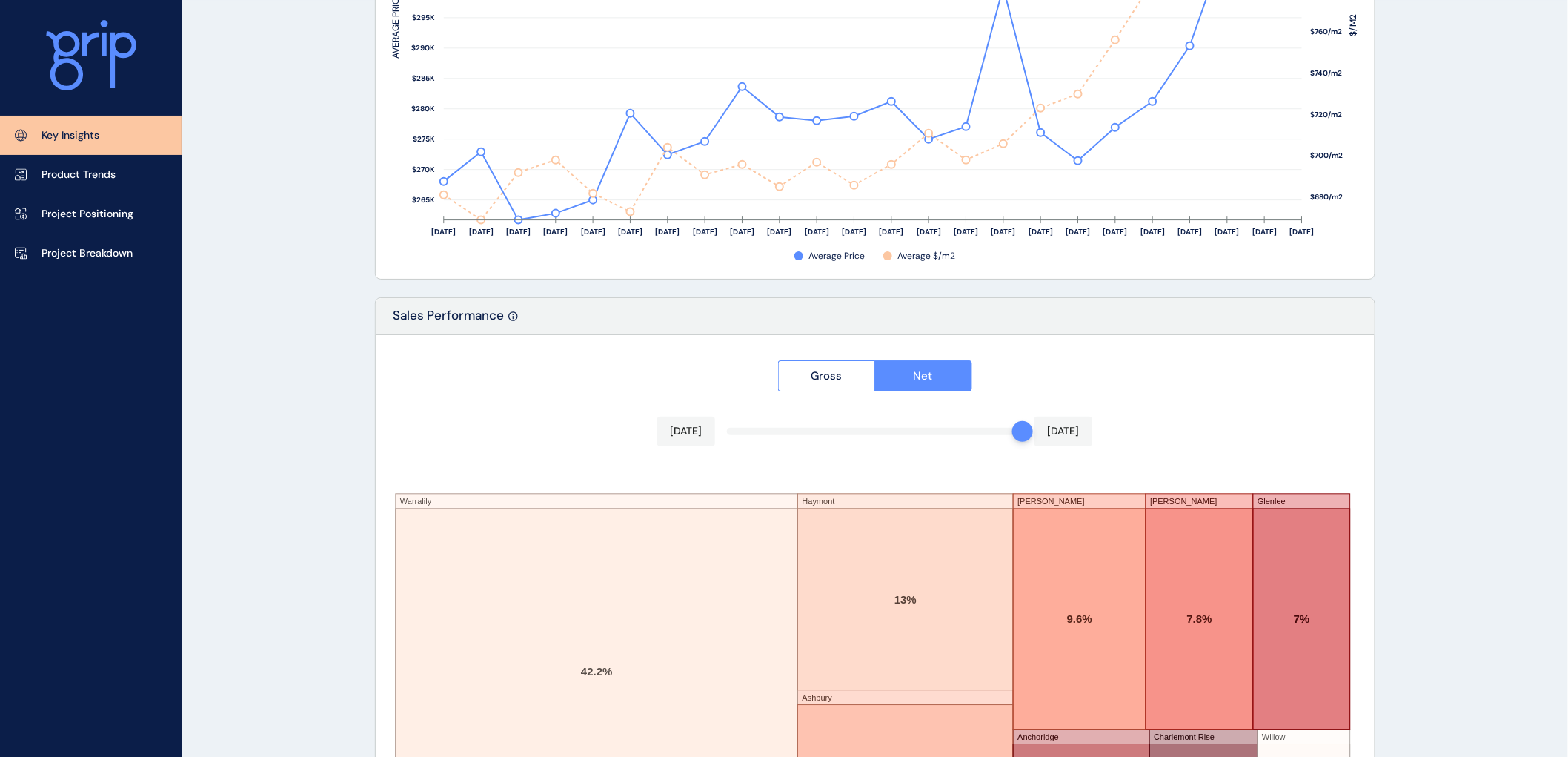
scroll to position [2366, 0]
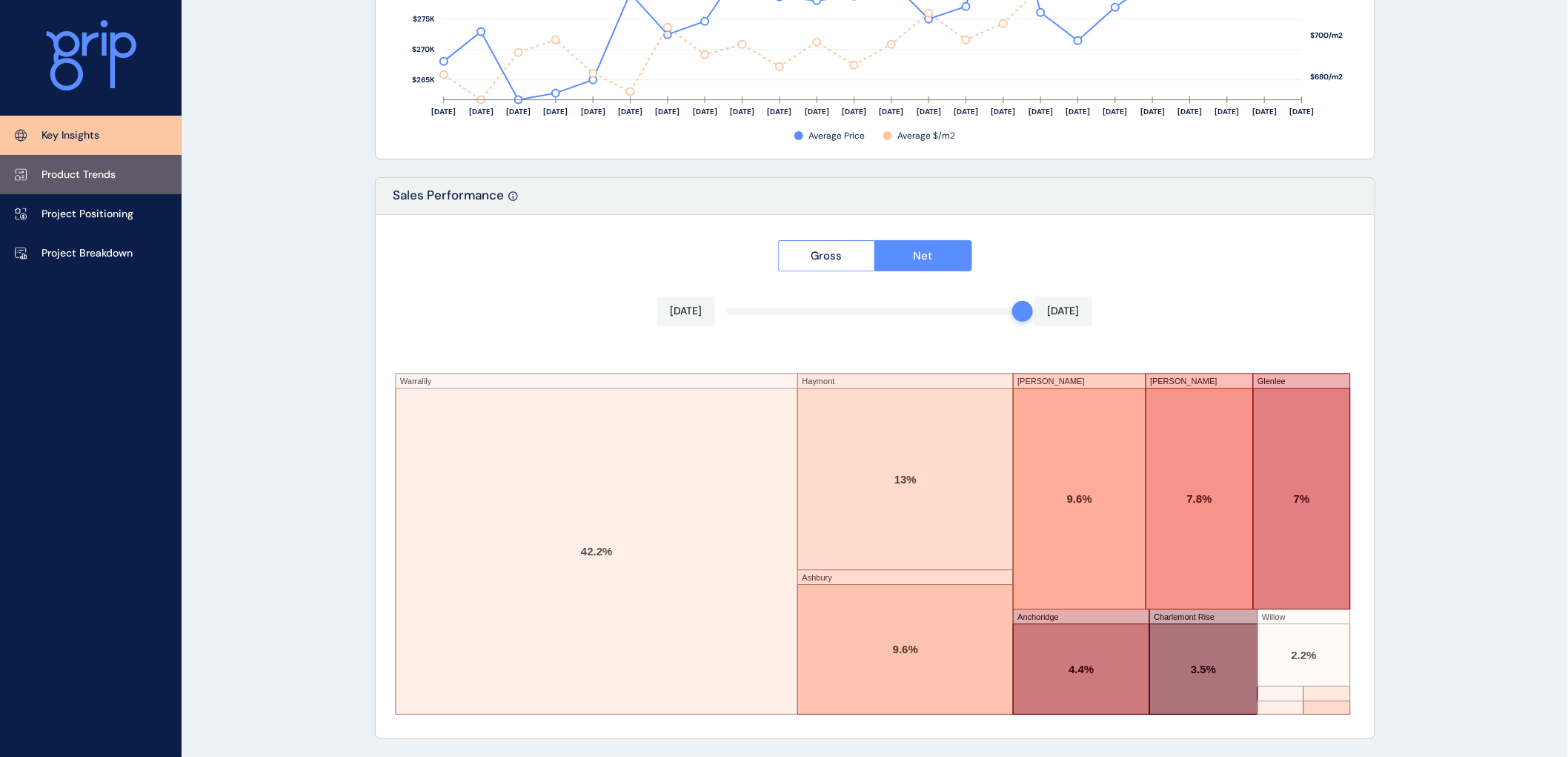
click at [61, 173] on p "Product Trends" at bounding box center [78, 175] width 74 height 15
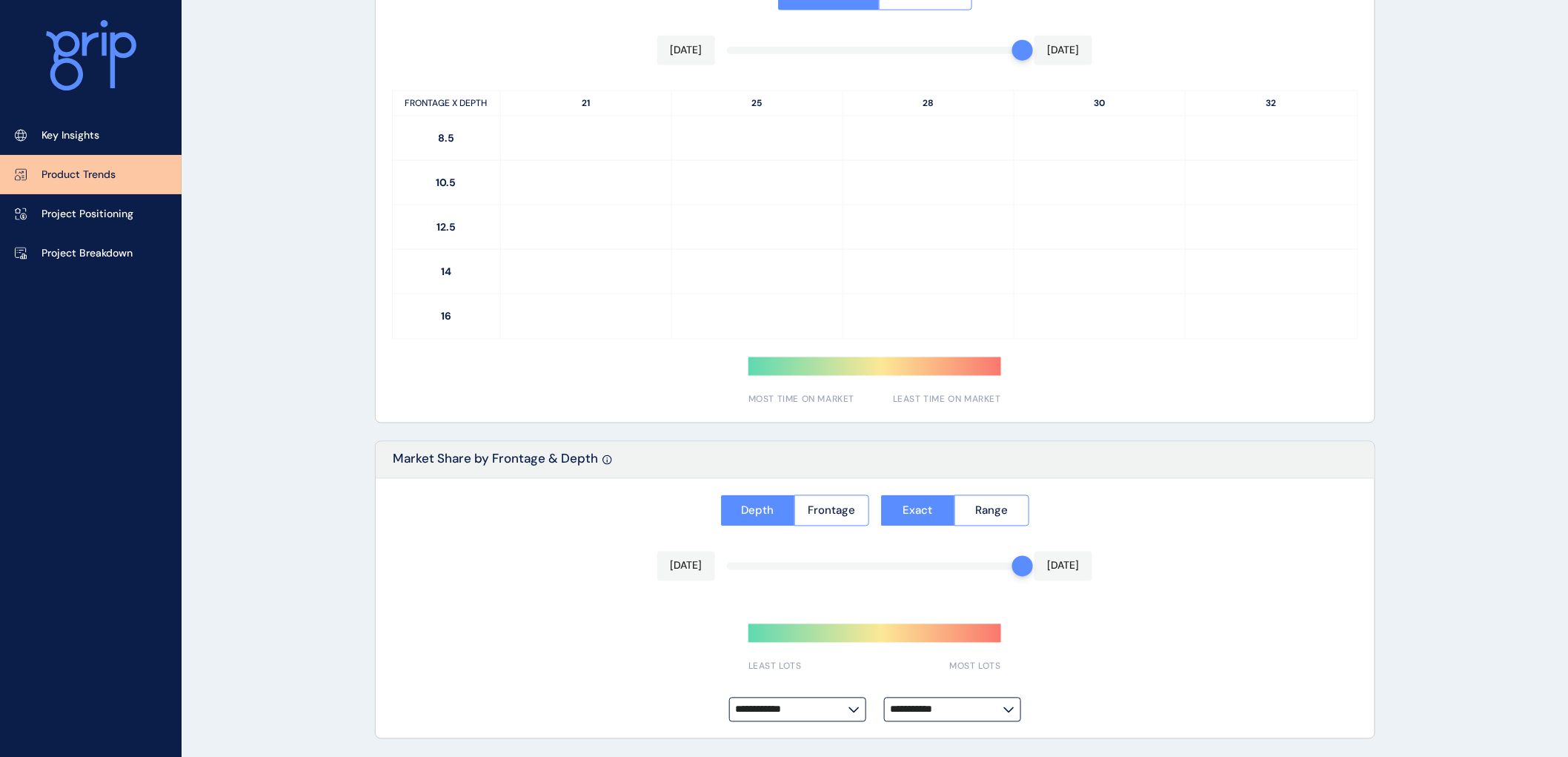
type input "**********"
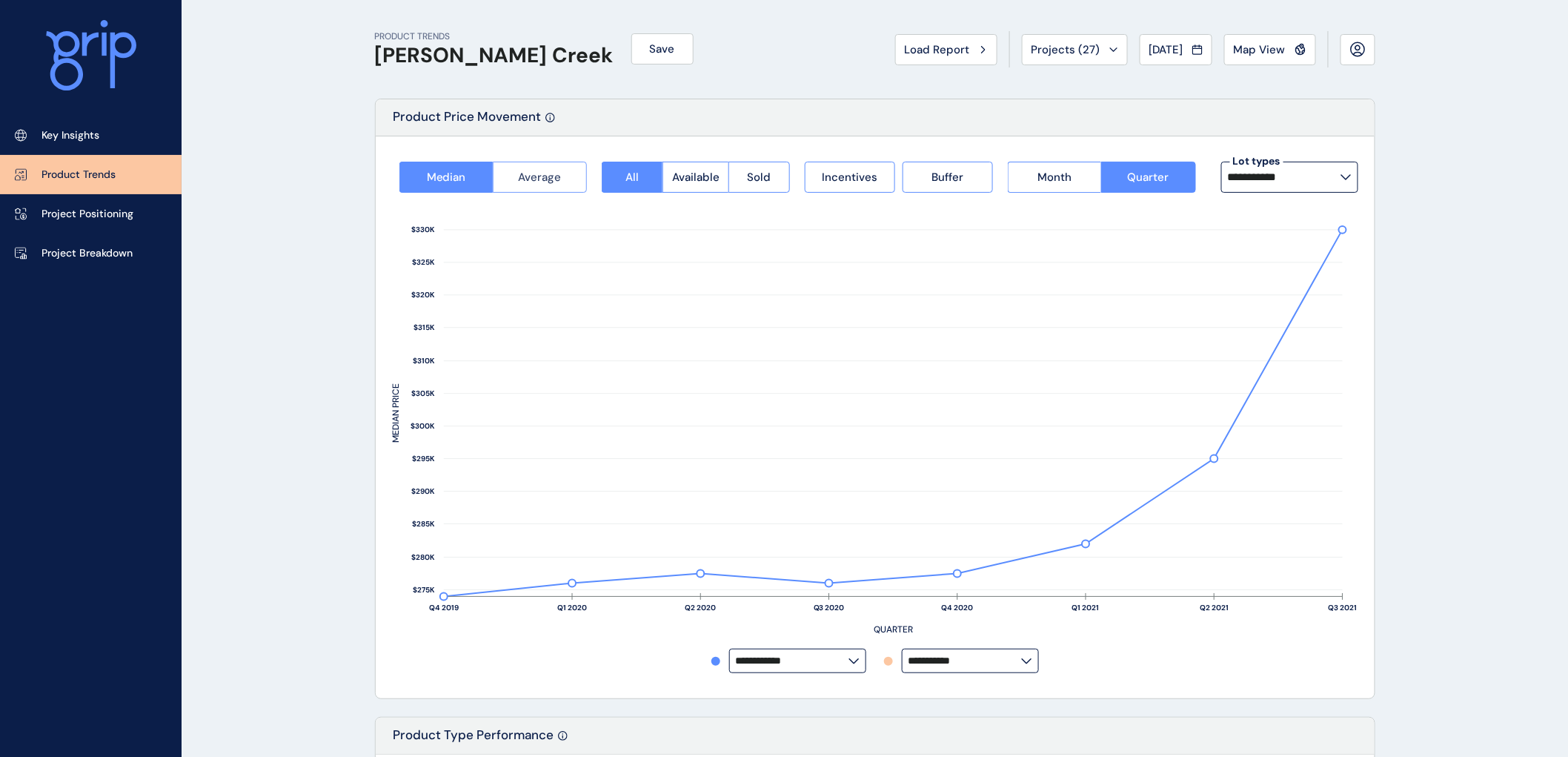
click at [530, 176] on span "Average" at bounding box center [540, 178] width 43 height 15
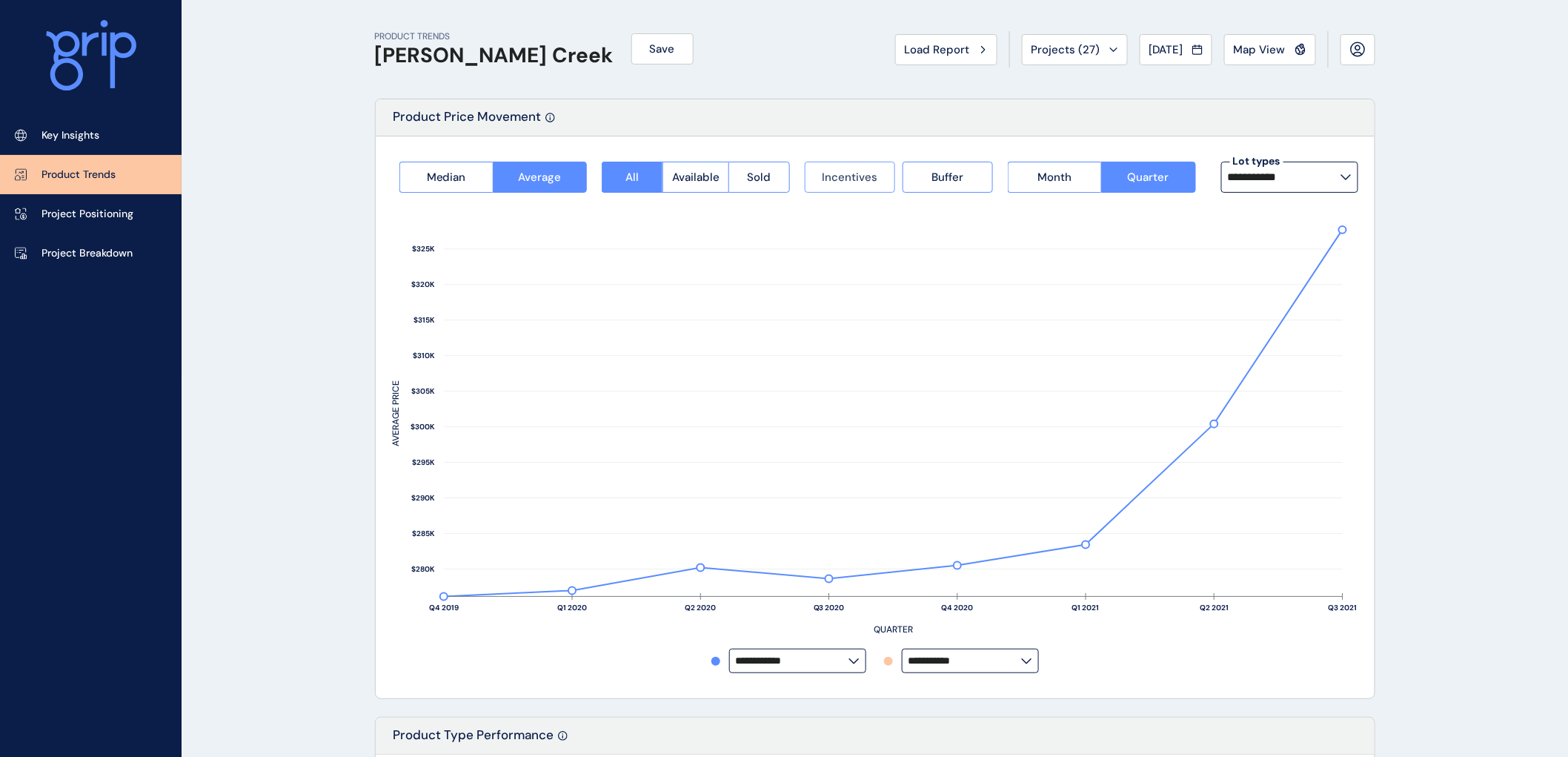
click at [873, 182] on span "Incentives" at bounding box center [850, 178] width 56 height 15
click at [942, 176] on span "Buffer" at bounding box center [948, 178] width 32 height 15
click at [1049, 180] on span "Month" at bounding box center [1054, 178] width 34 height 15
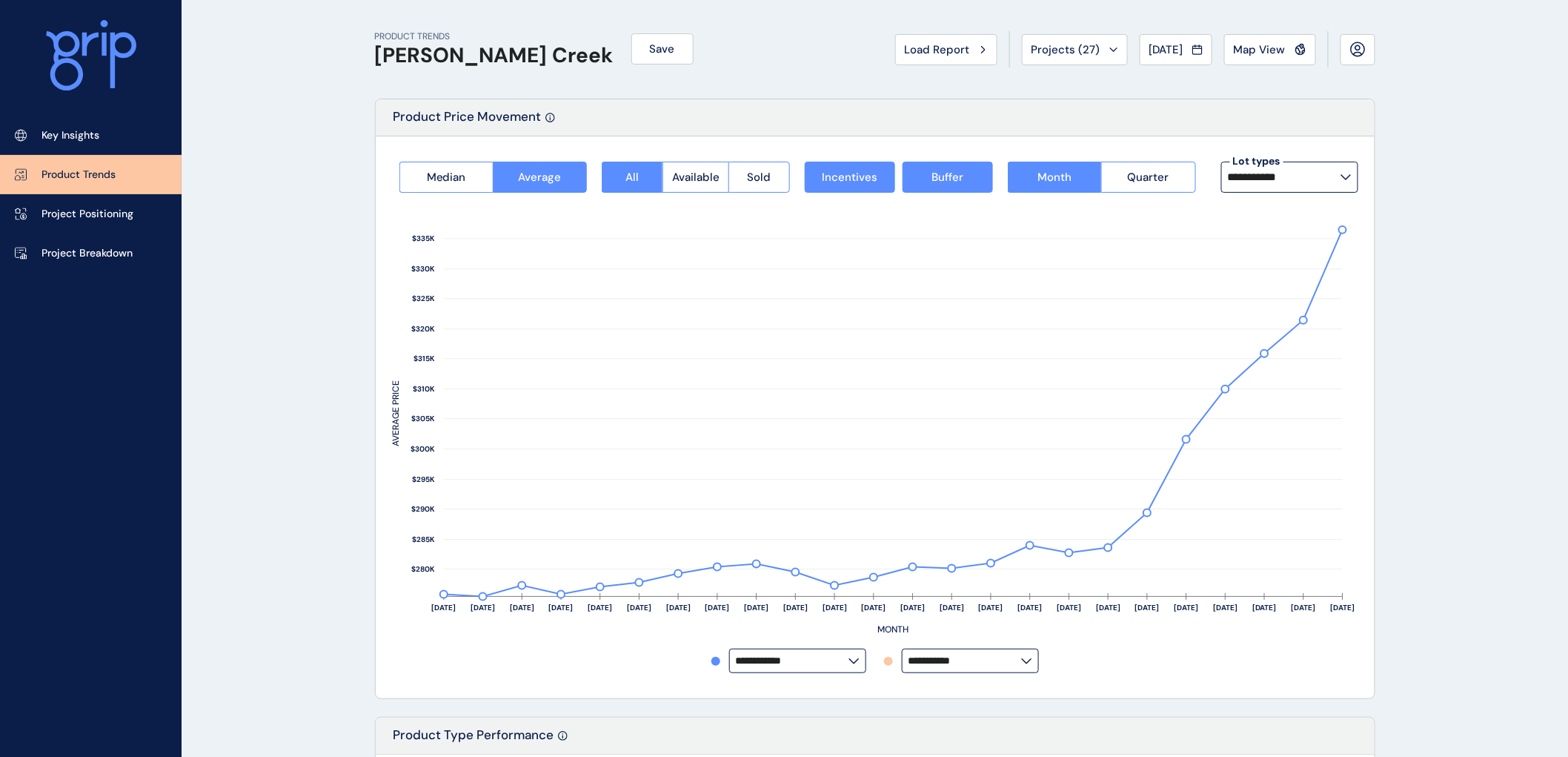
click at [1345, 178] on icon at bounding box center [1346, 178] width 9 height 5
click at [1267, 285] on p "12.5m x 28m" at bounding box center [1263, 289] width 62 height 15
type input "**********"
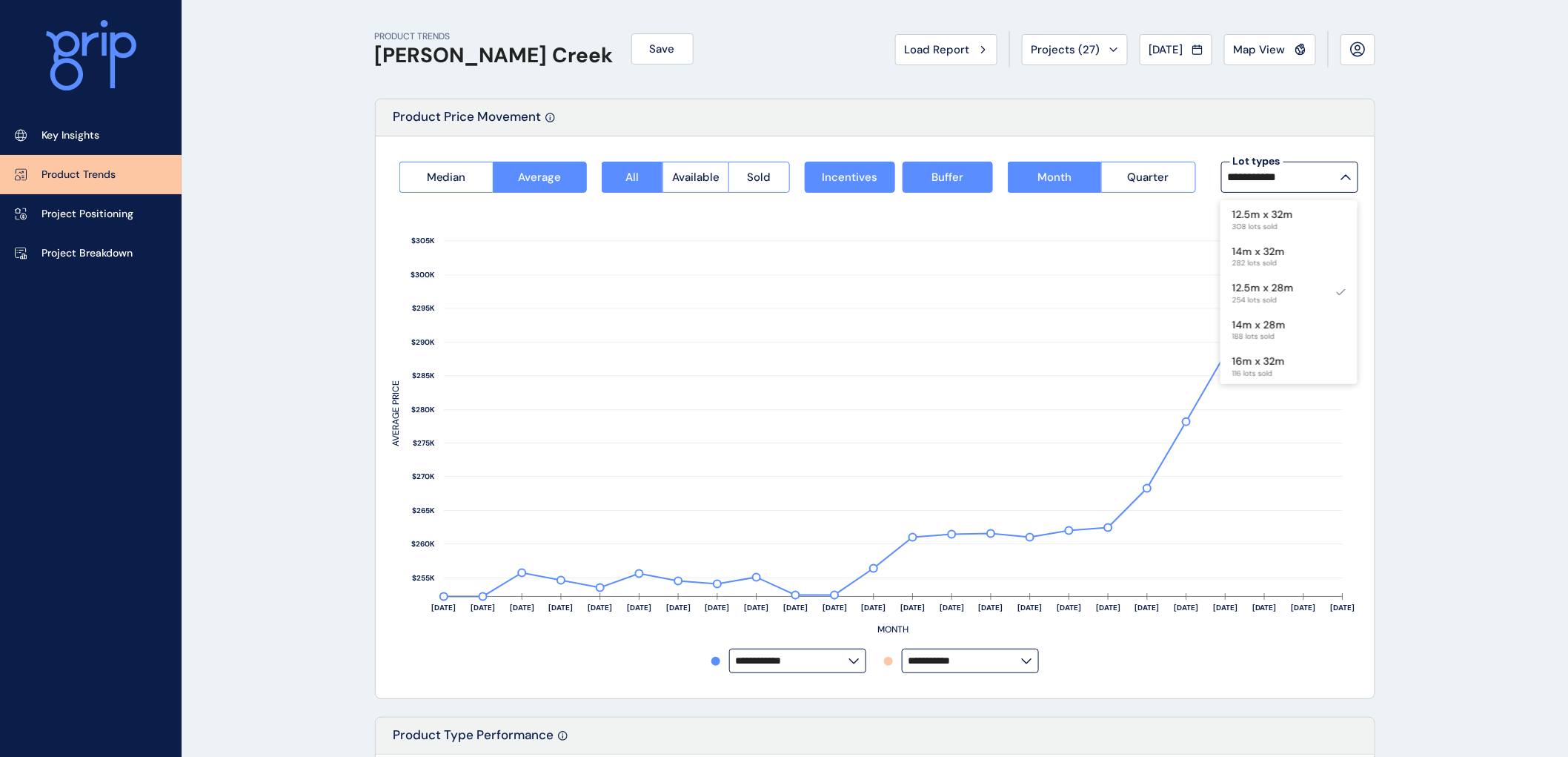
click at [1196, 48] on icon at bounding box center [1198, 50] width 11 height 15
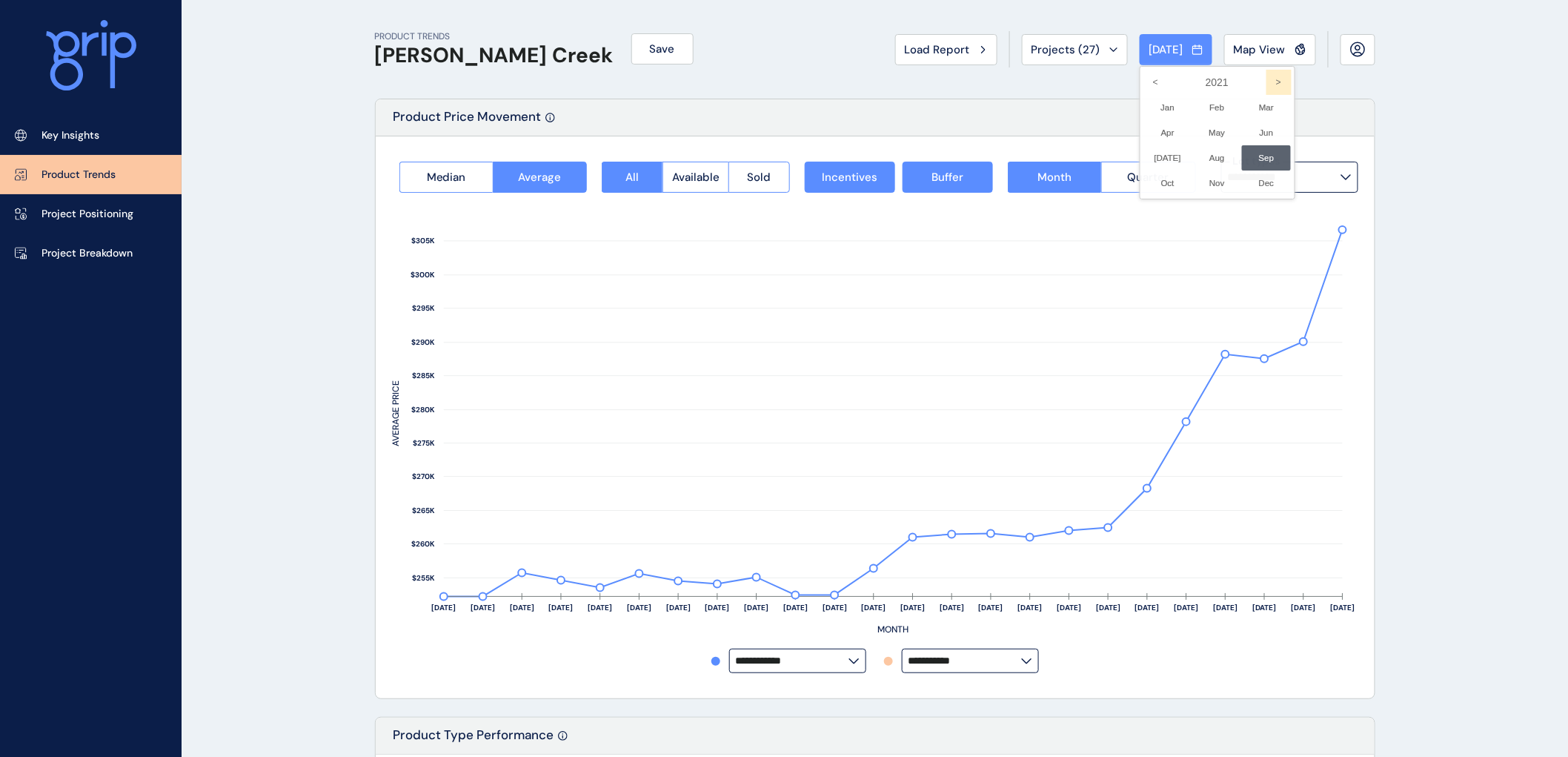
click at [1266, 81] on icon ">" at bounding box center [1279, 83] width 26 height 26
click at [1256, 158] on li "Sep No report is available for this period. New months are usually published 5 …" at bounding box center [1267, 158] width 50 height 26
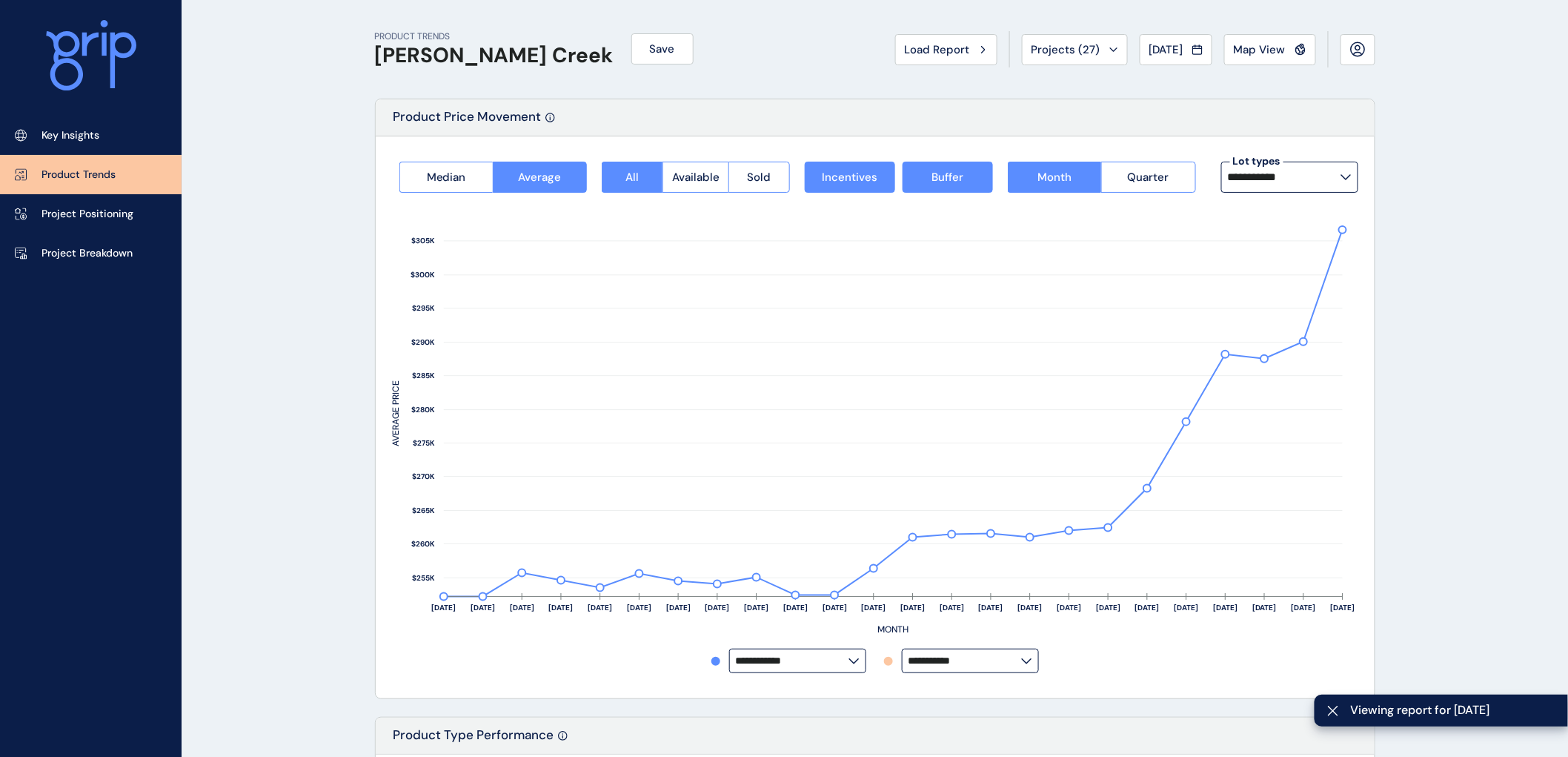
type input "**********"
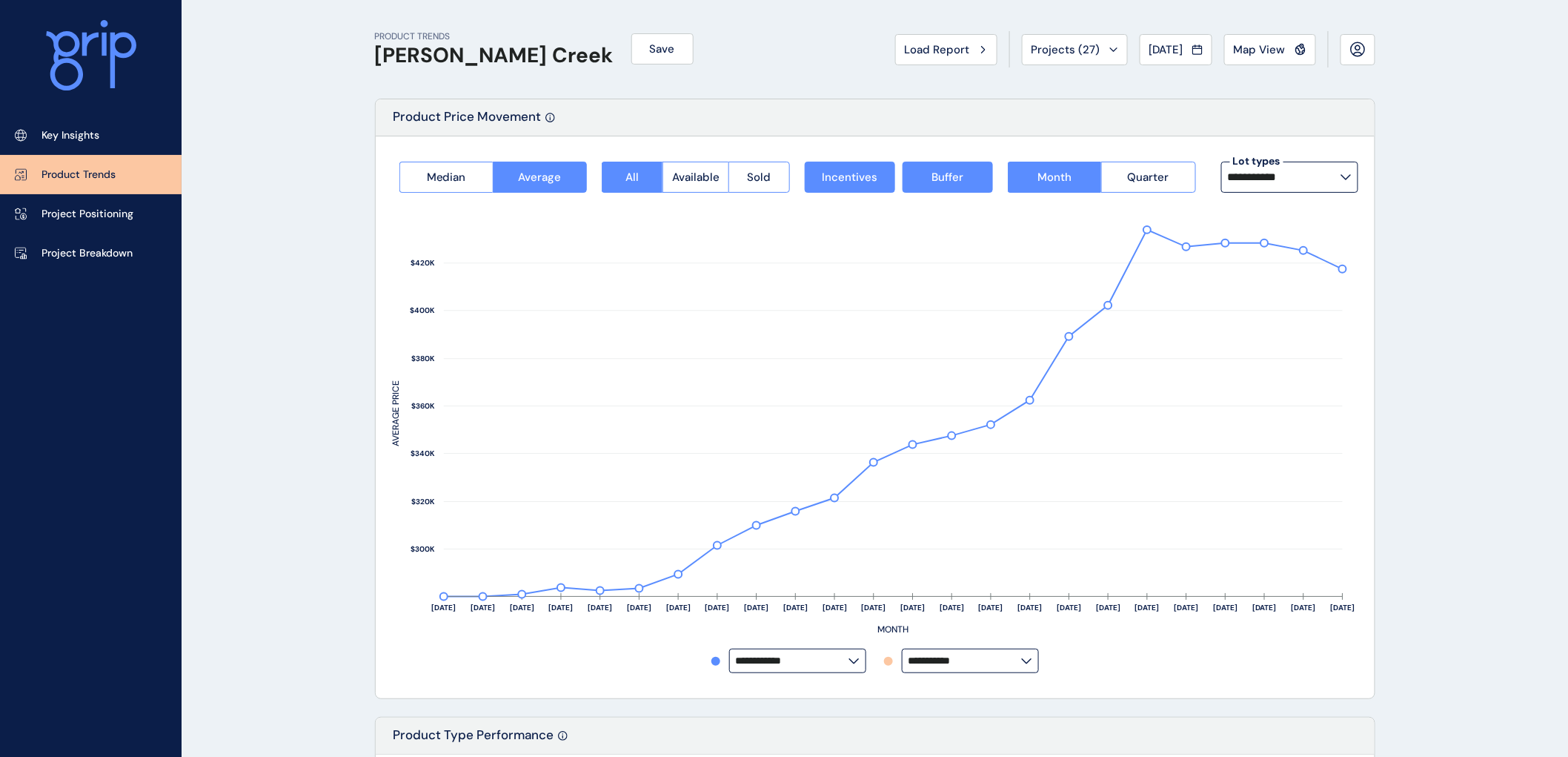
click at [1345, 178] on icon at bounding box center [1346, 178] width 9 height 5
click at [1275, 248] on p "12.5m x 28m" at bounding box center [1263, 252] width 62 height 15
type input "**********"
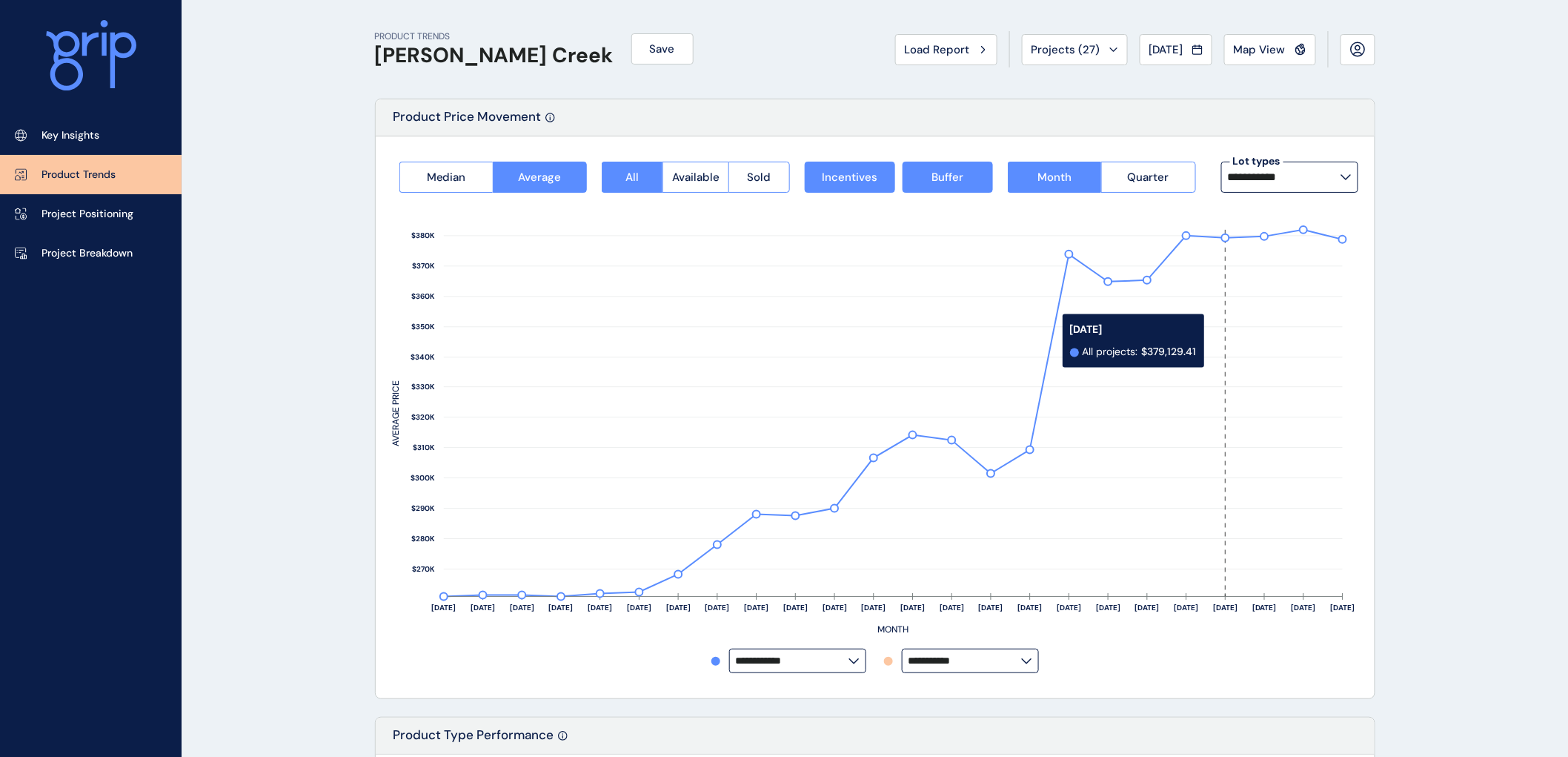
click at [1213, 342] on rect at bounding box center [1226, 414] width 39 height 367
click at [1345, 176] on icon at bounding box center [1346, 178] width 11 height 6
